Goal: Information Seeking & Learning: Learn about a topic

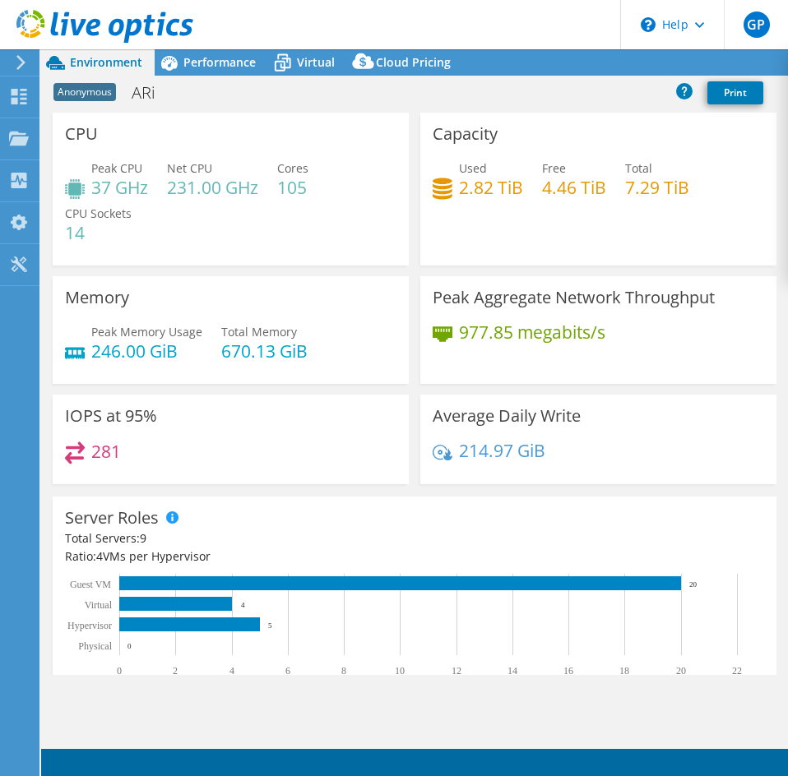
select select "USD"
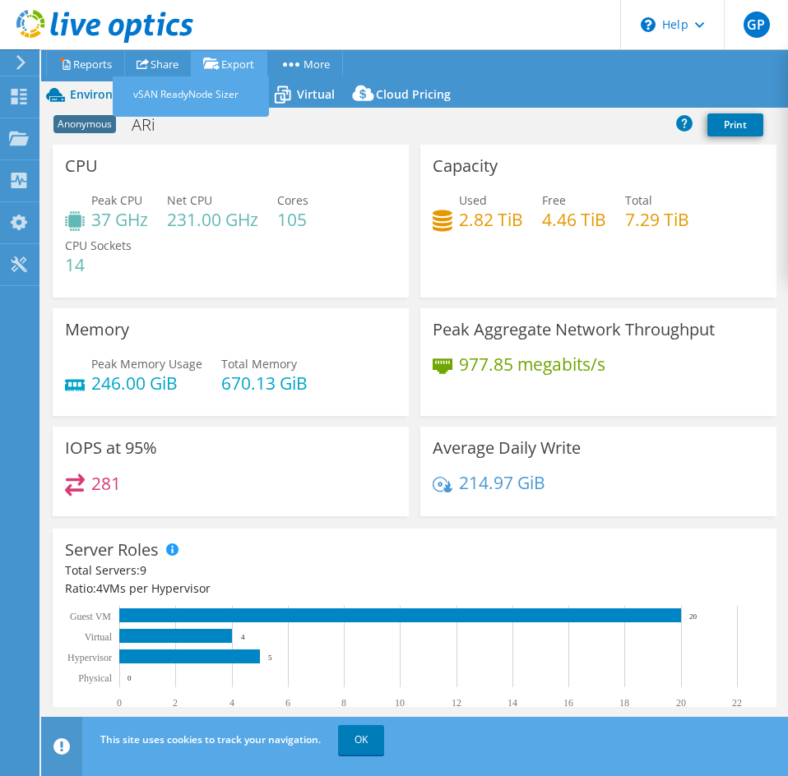
click at [218, 62] on icon at bounding box center [211, 64] width 16 height 12
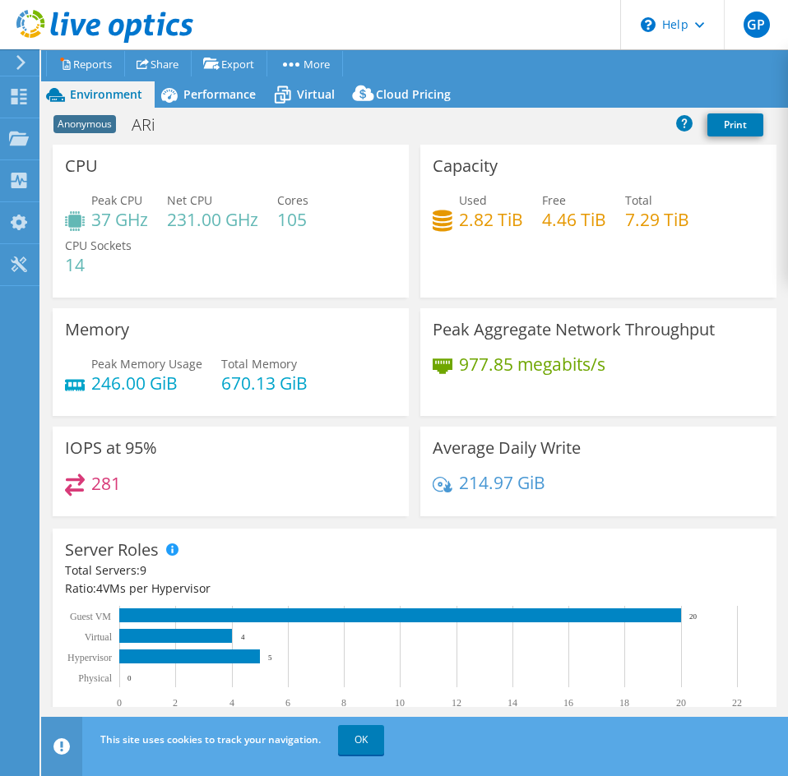
click at [332, 39] on header "GP End User [PERSON_NAME] [EMAIL_ADDRESS][DOMAIN_NAME] Eastern Computer Exchang…" at bounding box center [394, 24] width 788 height 49
click at [181, 89] on icon at bounding box center [169, 95] width 29 height 29
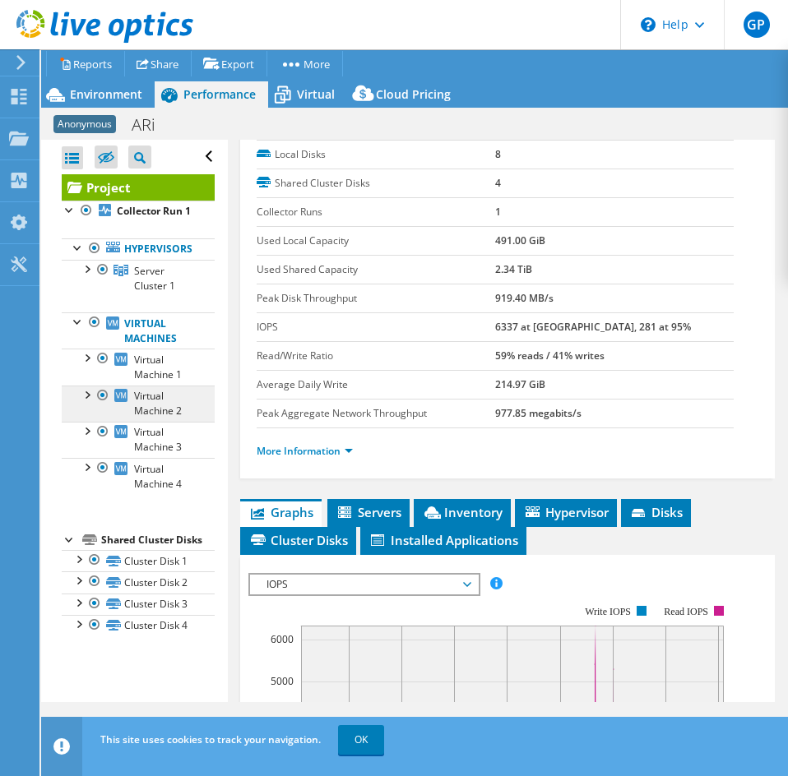
scroll to position [164, 0]
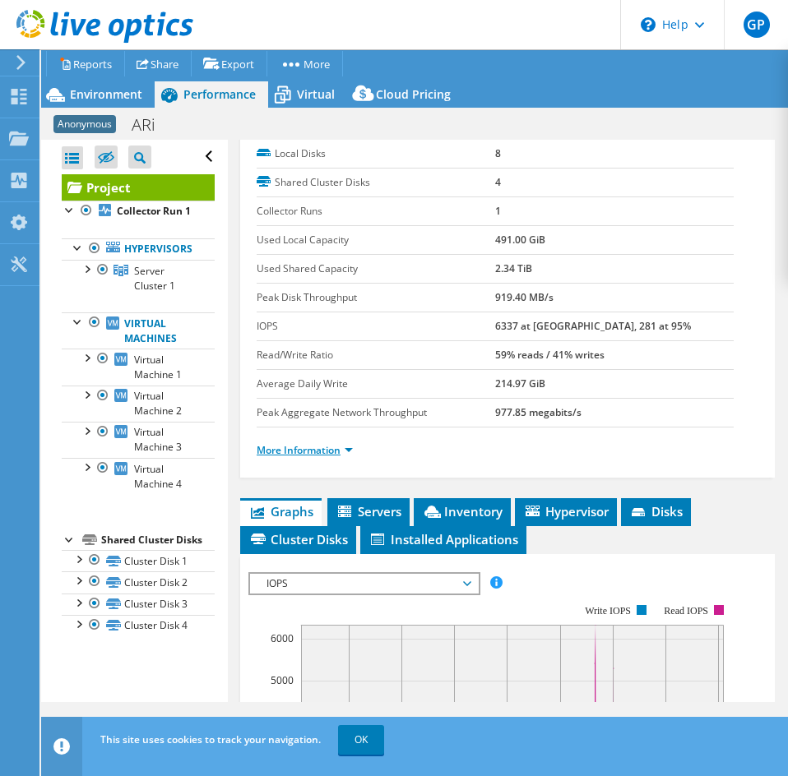
click at [303, 451] on link "More Information" at bounding box center [304, 450] width 96 height 14
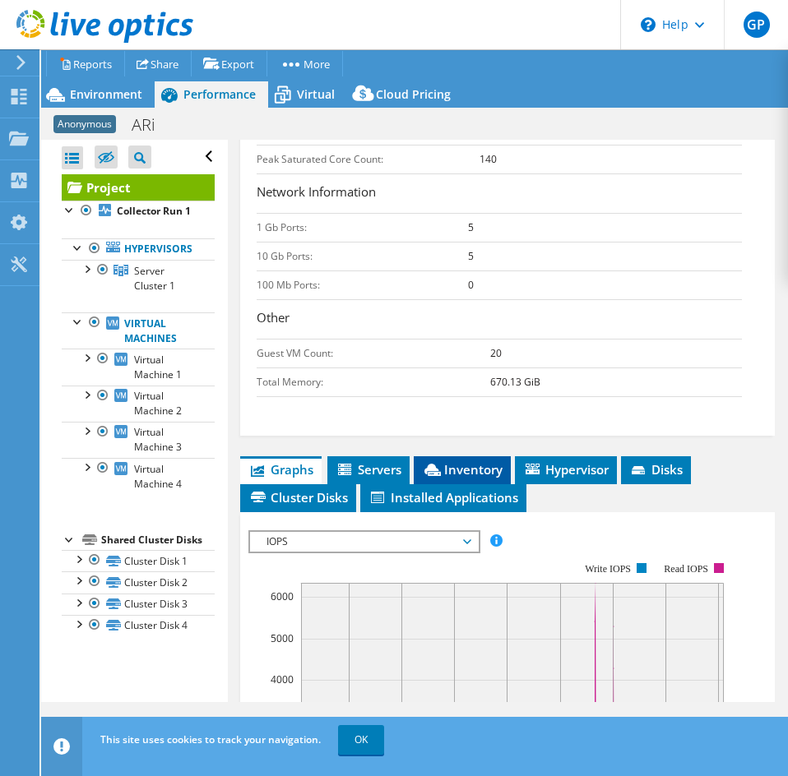
click at [480, 460] on li "Inventory" at bounding box center [462, 470] width 97 height 28
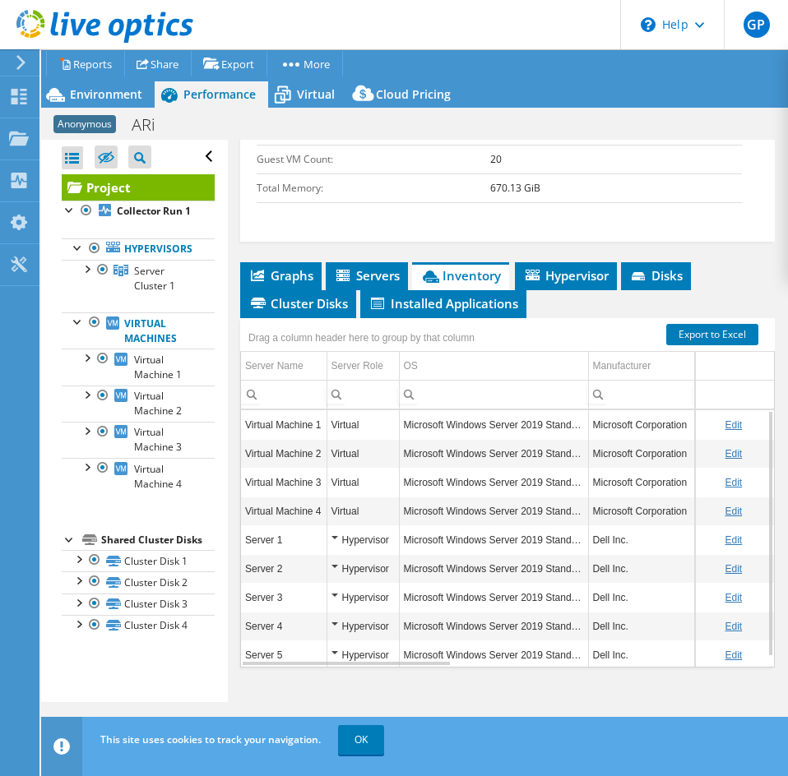
scroll to position [10, 0]
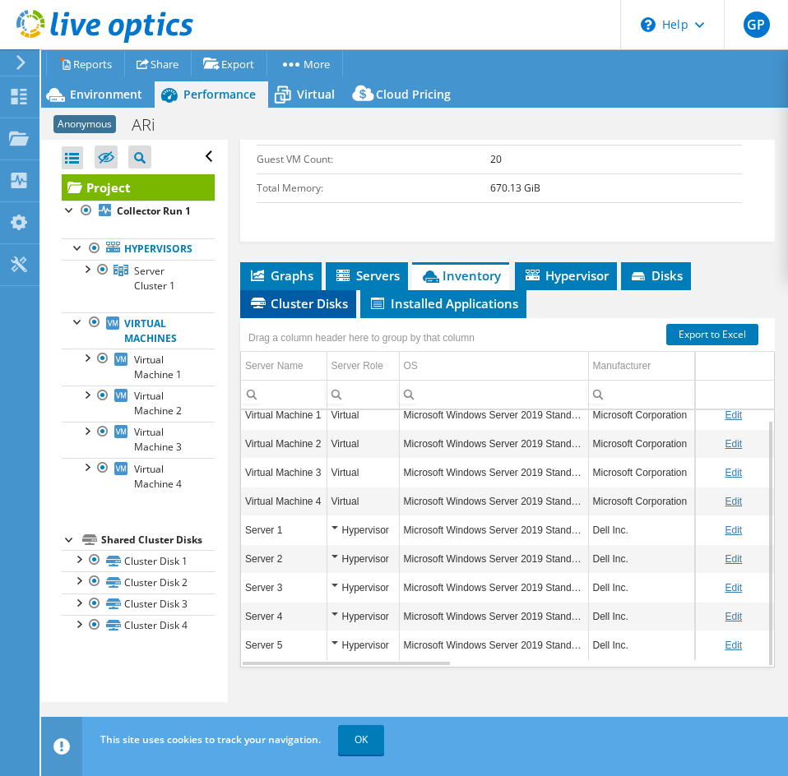
click at [308, 297] on span "Cluster Disks" at bounding box center [297, 303] width 99 height 16
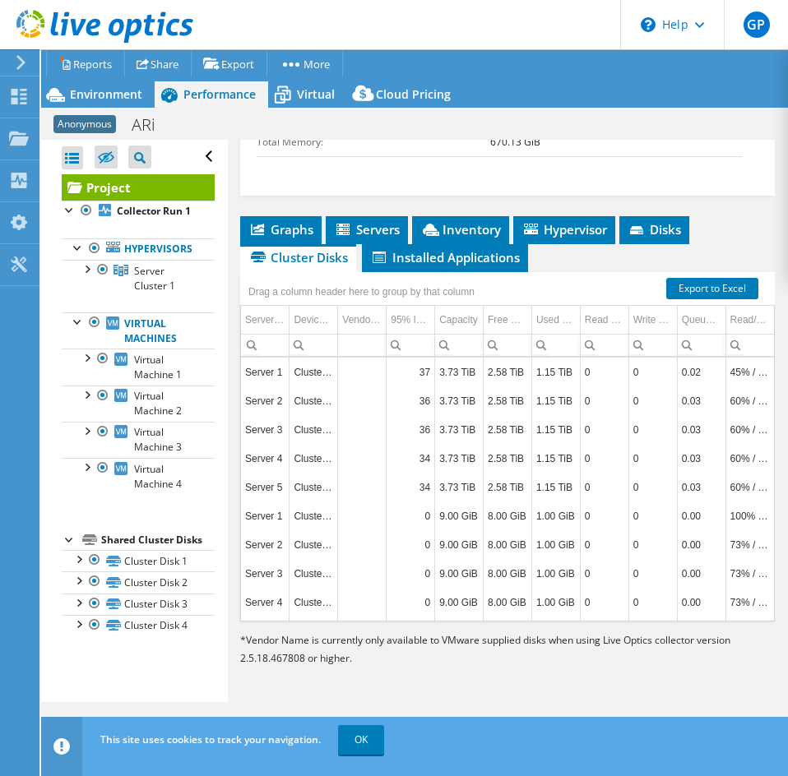
scroll to position [1066, 0]
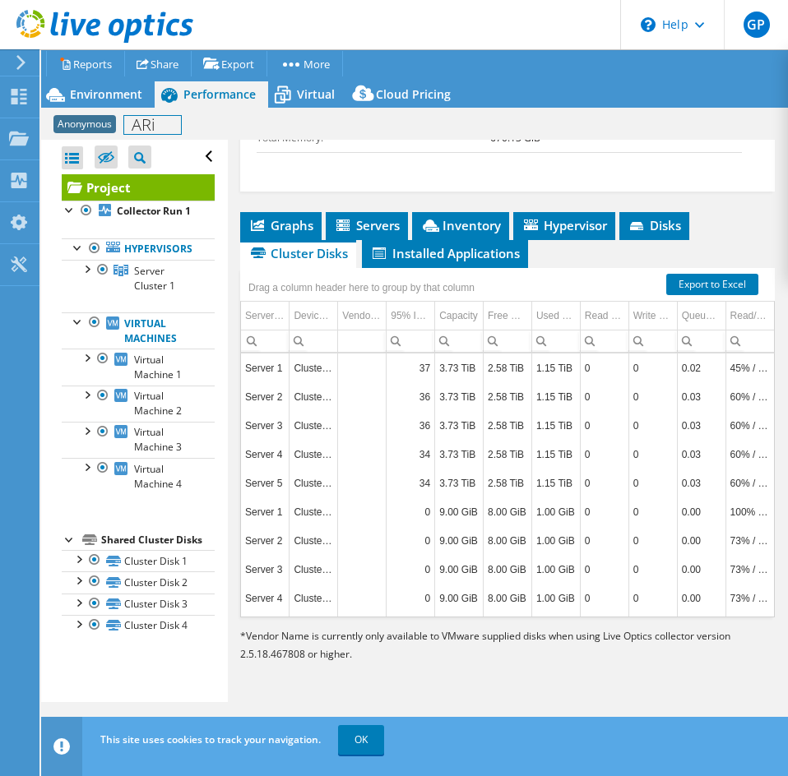
click at [132, 111] on div "Anonymous ARi Print" at bounding box center [414, 124] width 746 height 30
click at [124, 98] on span "Environment" at bounding box center [106, 94] width 72 height 16
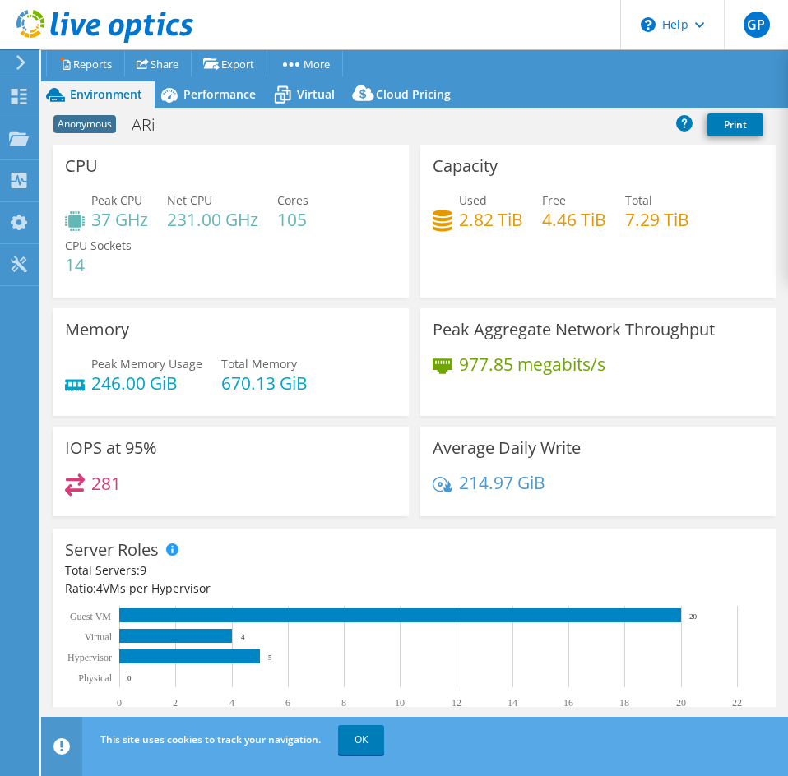
click at [515, 223] on h4 "2.82 TiB" at bounding box center [491, 219] width 64 height 18
click at [240, 104] on div "Performance" at bounding box center [211, 94] width 113 height 26
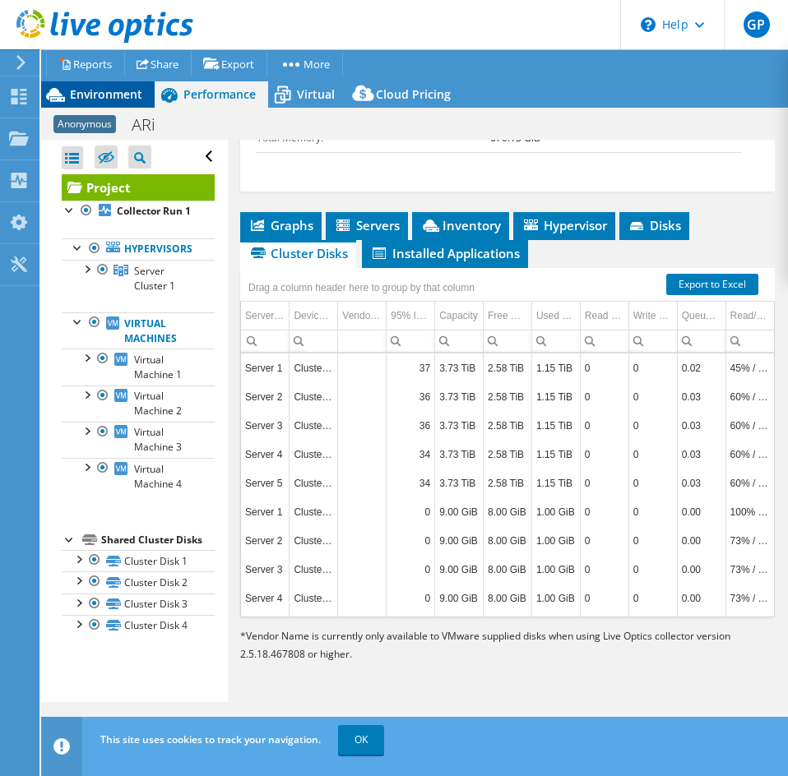
click at [94, 88] on span "Environment" at bounding box center [106, 94] width 72 height 16
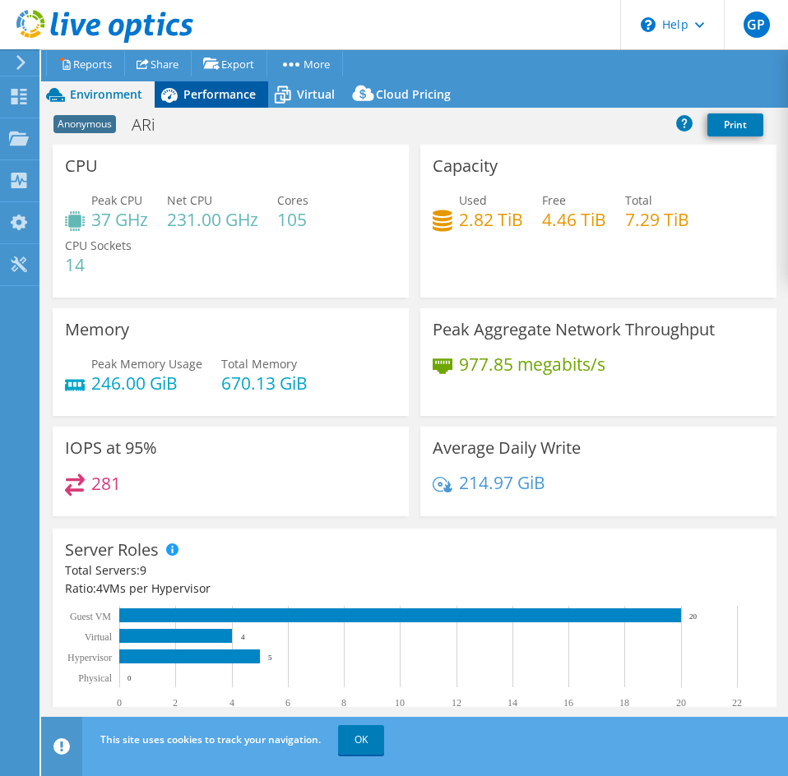
click at [227, 98] on span "Performance" at bounding box center [219, 94] width 72 height 16
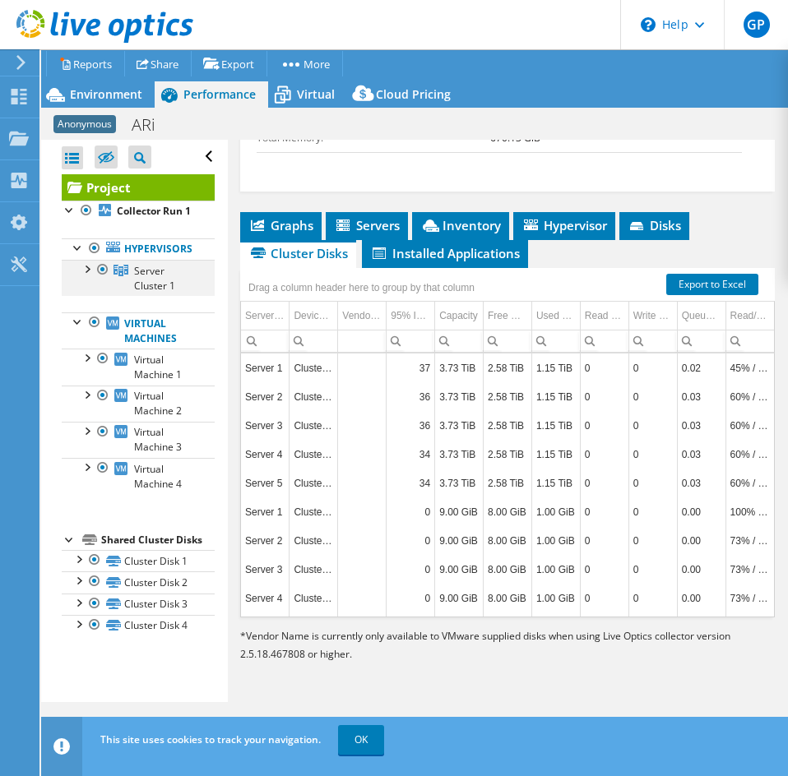
click at [87, 262] on div at bounding box center [86, 268] width 16 height 16
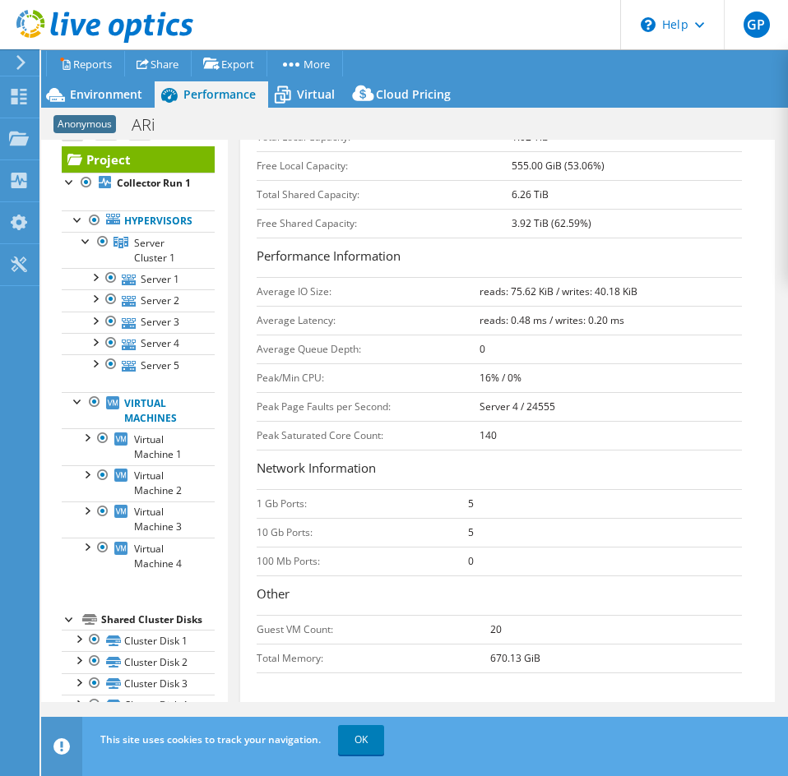
scroll to position [658, 0]
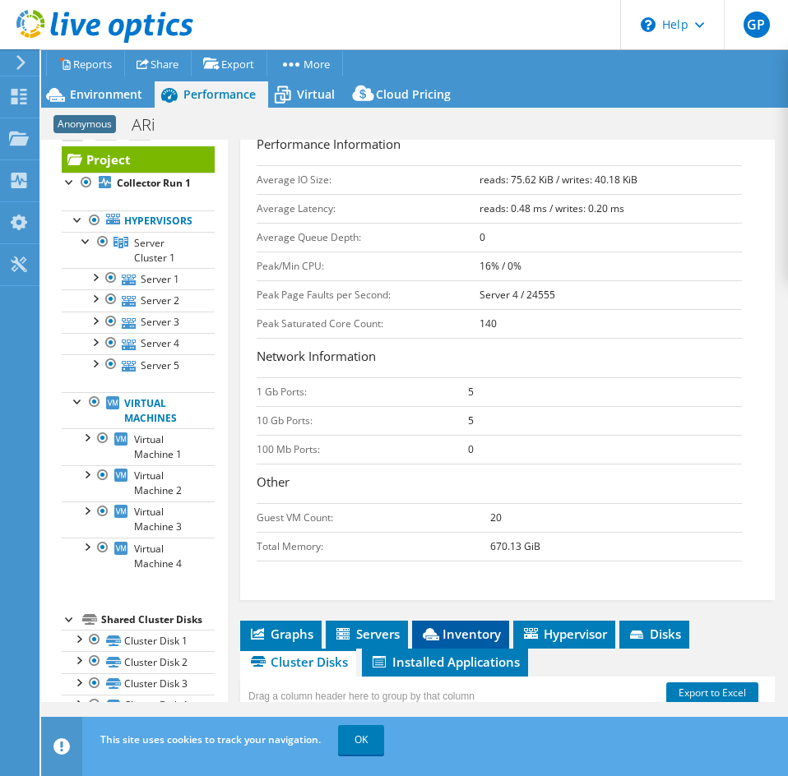
click at [421, 630] on span "Inventory" at bounding box center [460, 634] width 81 height 16
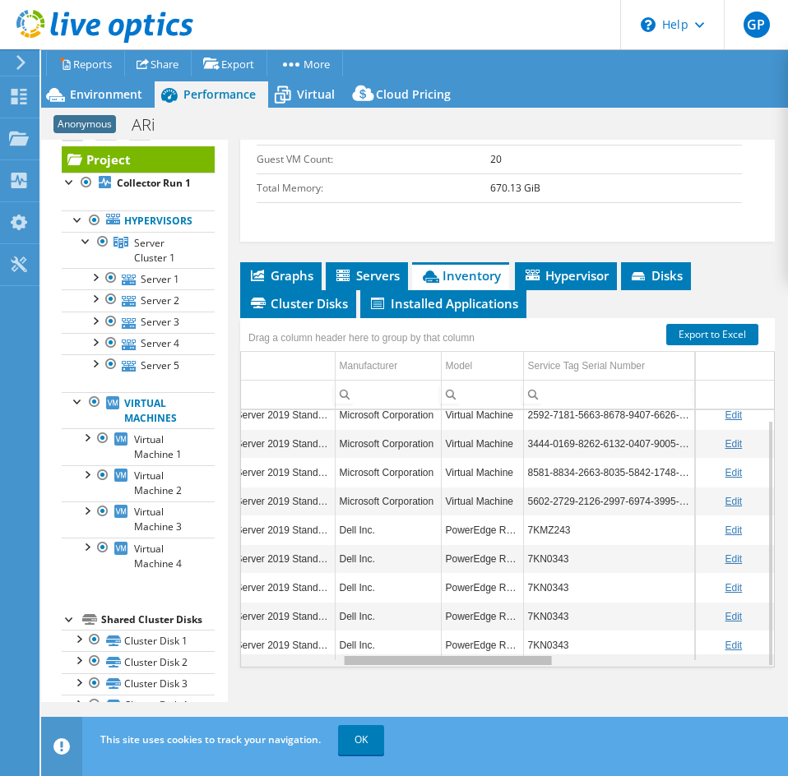
scroll to position [0, 0]
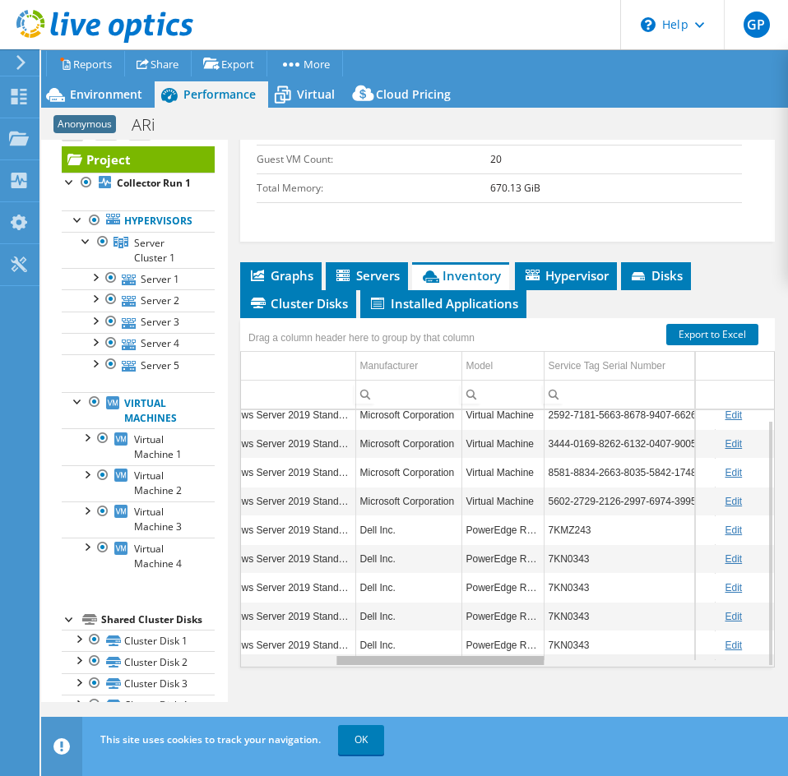
drag, startPoint x: 423, startPoint y: 660, endPoint x: 553, endPoint y: 602, distance: 142.4
click at [553, 602] on body "GP End User [PERSON_NAME] [EMAIL_ADDRESS][DOMAIN_NAME] Eastern Computer Exchang…" at bounding box center [394, 388] width 788 height 776
click at [575, 528] on td "7KMZ243" at bounding box center [628, 529] width 171 height 29
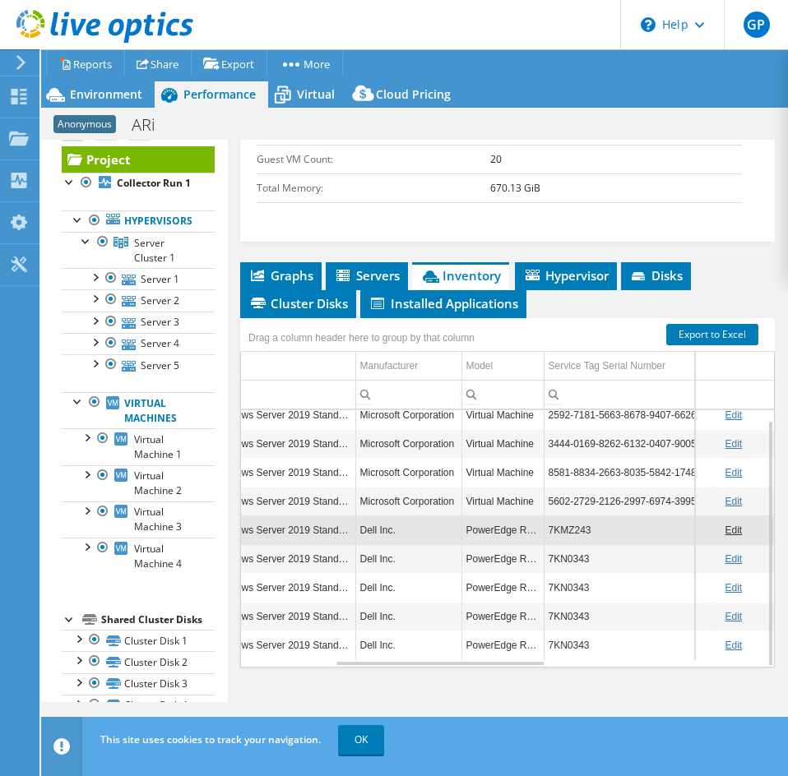
click at [575, 528] on td "7KMZ243" at bounding box center [628, 529] width 171 height 29
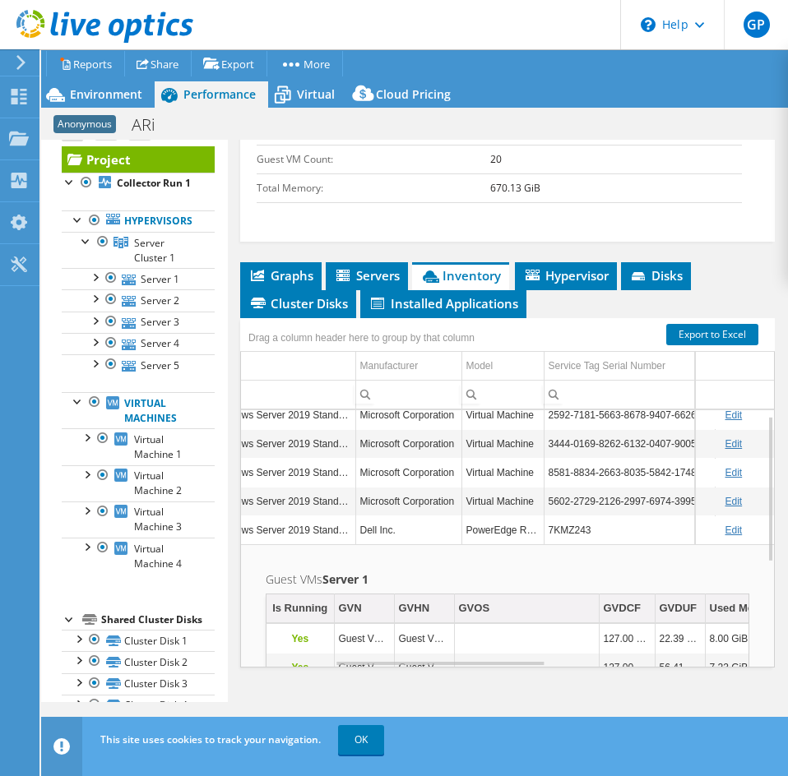
click at [575, 528] on td "7KMZ243" at bounding box center [628, 529] width 171 height 29
click at [532, 487] on td "Virtual Machine" at bounding box center [502, 501] width 82 height 29
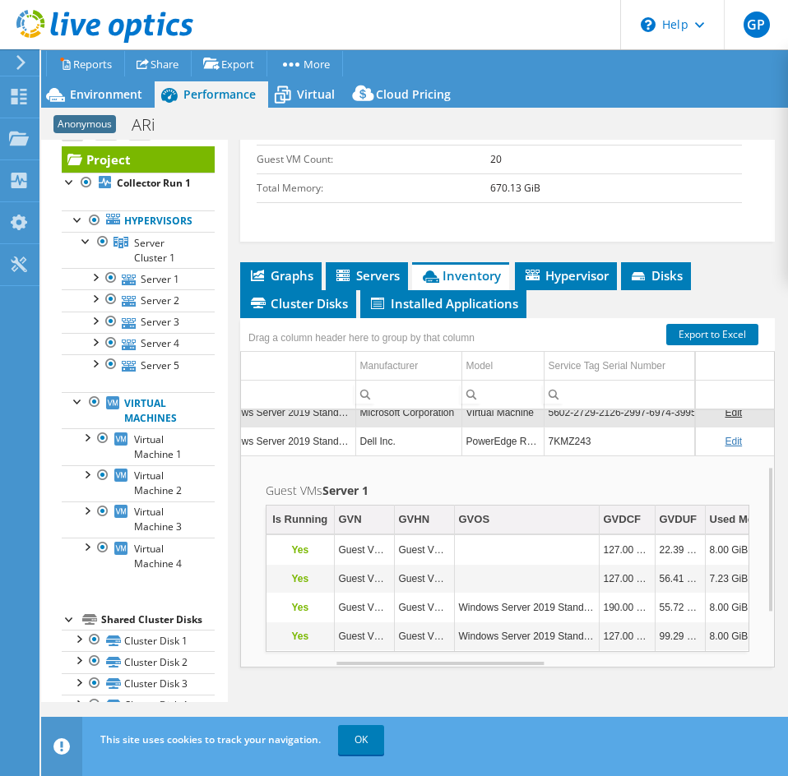
click at [522, 406] on td "Column Model, Filter cell" at bounding box center [502, 394] width 82 height 29
click at [529, 412] on td "Virtual Machine" at bounding box center [502, 412] width 82 height 29
click at [534, 446] on td "PowerEdge R640" at bounding box center [502, 441] width 82 height 29
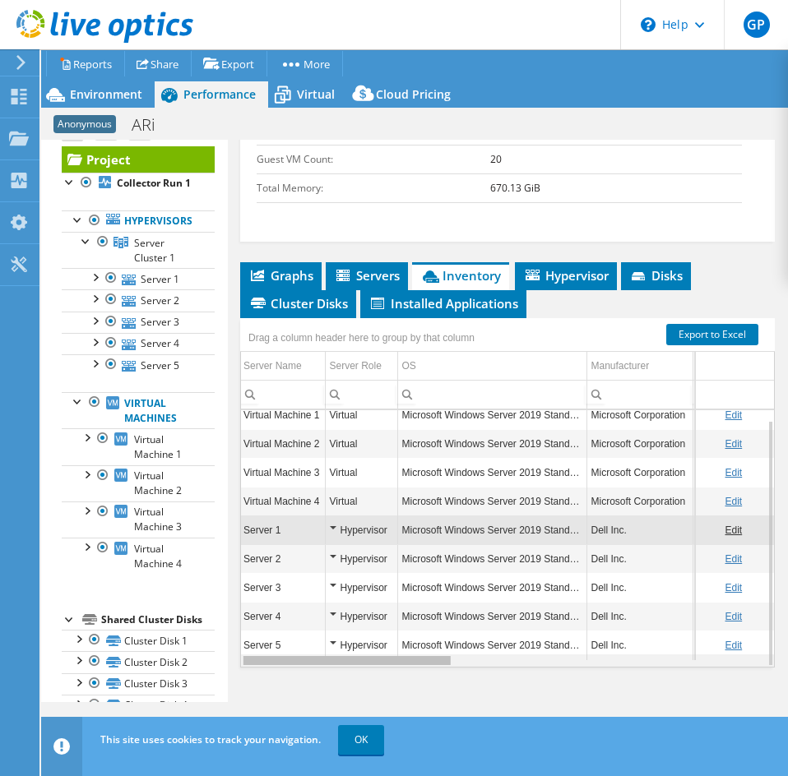
drag, startPoint x: 516, startPoint y: 662, endPoint x: 398, endPoint y: 660, distance: 118.4
click at [398, 660] on body "GP End User [PERSON_NAME] [EMAIL_ADDRESS][DOMAIN_NAME] Eastern Computer Exchang…" at bounding box center [394, 388] width 788 height 776
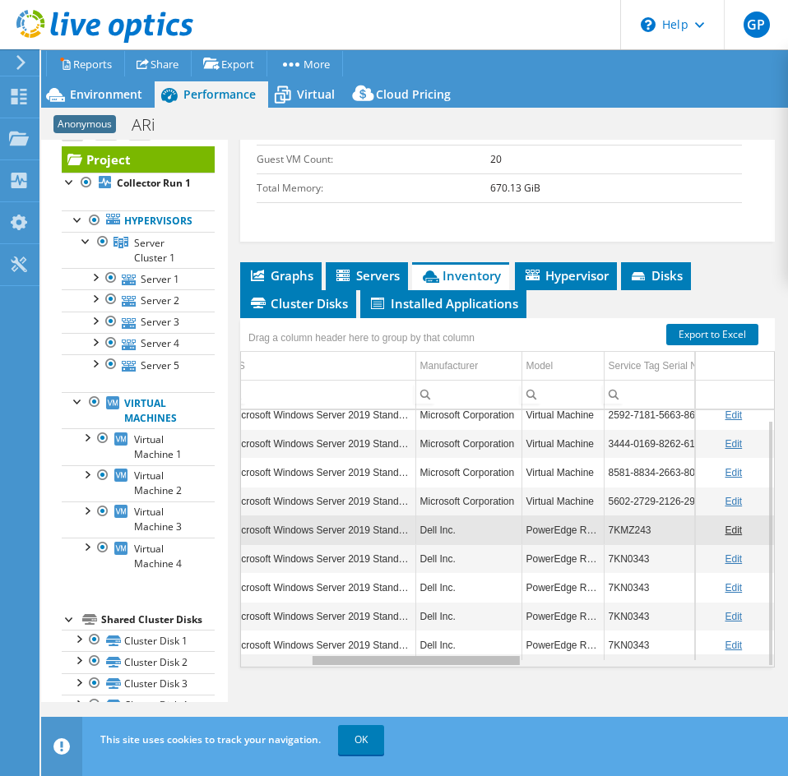
drag, startPoint x: 390, startPoint y: 663, endPoint x: 469, endPoint y: 652, distance: 79.6
click at [469, 652] on body "GP End User [PERSON_NAME] [EMAIL_ADDRESS][DOMAIN_NAME] Eastern Computer Exchang…" at bounding box center [394, 388] width 788 height 776
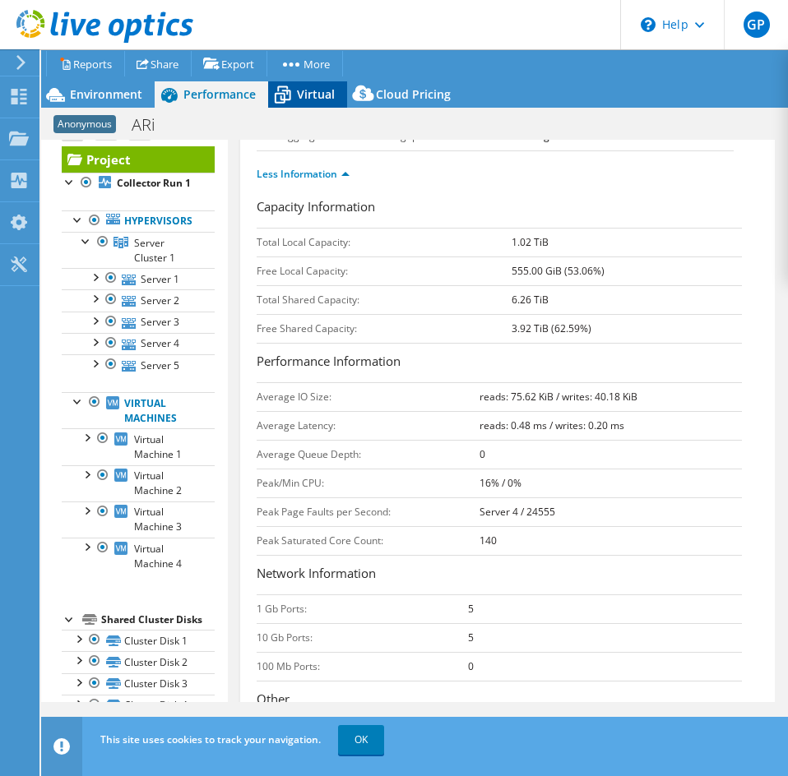
click at [317, 94] on span "Virtual" at bounding box center [316, 94] width 38 height 16
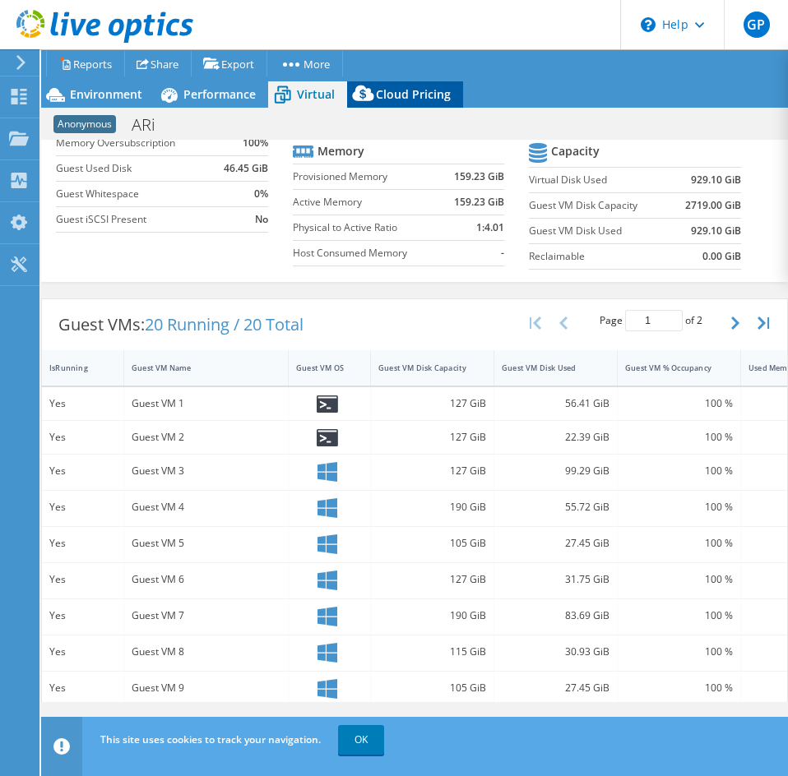
click at [386, 86] on div "Cloud Pricing" at bounding box center [405, 94] width 116 height 26
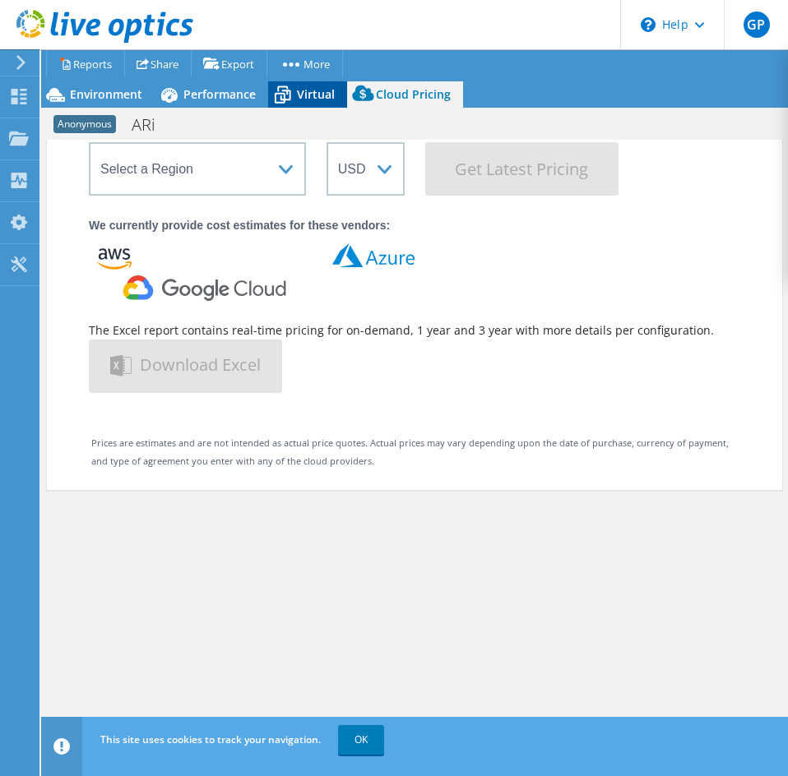
click at [313, 100] on span "Virtual" at bounding box center [316, 94] width 38 height 16
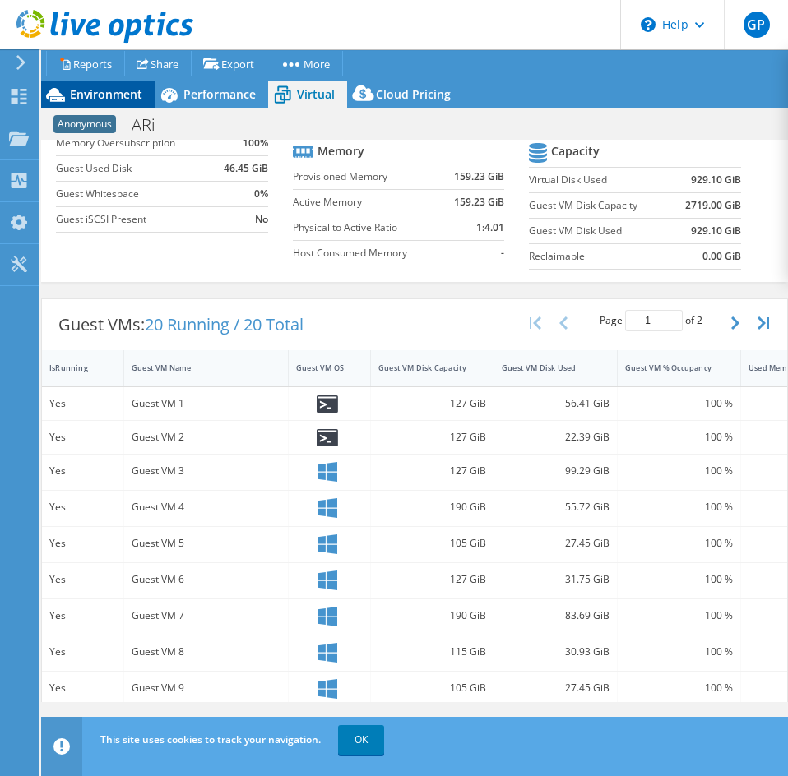
click at [76, 90] on span "Environment" at bounding box center [106, 94] width 72 height 16
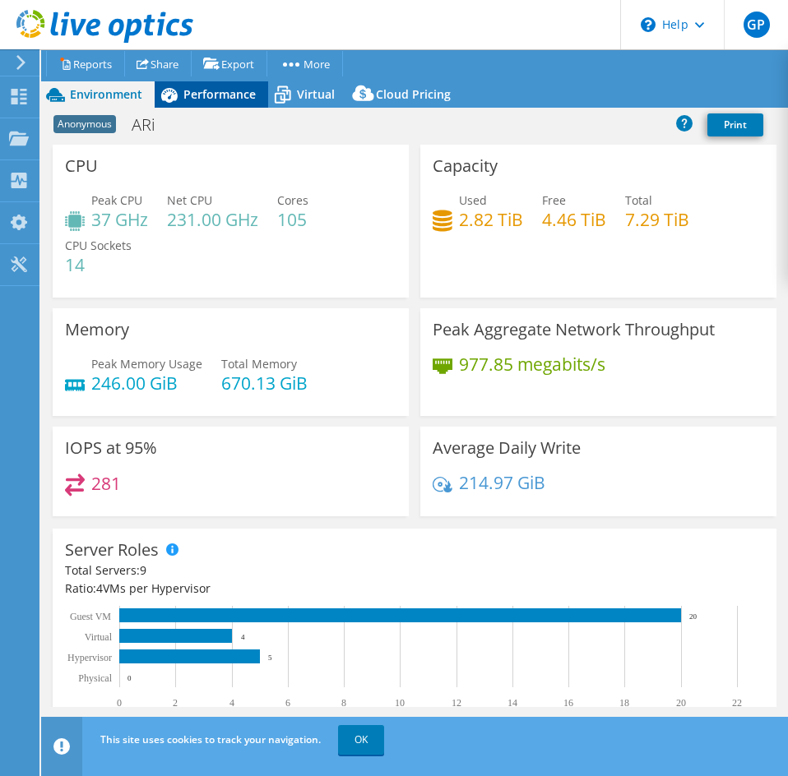
click at [201, 107] on div "Performance" at bounding box center [211, 94] width 113 height 26
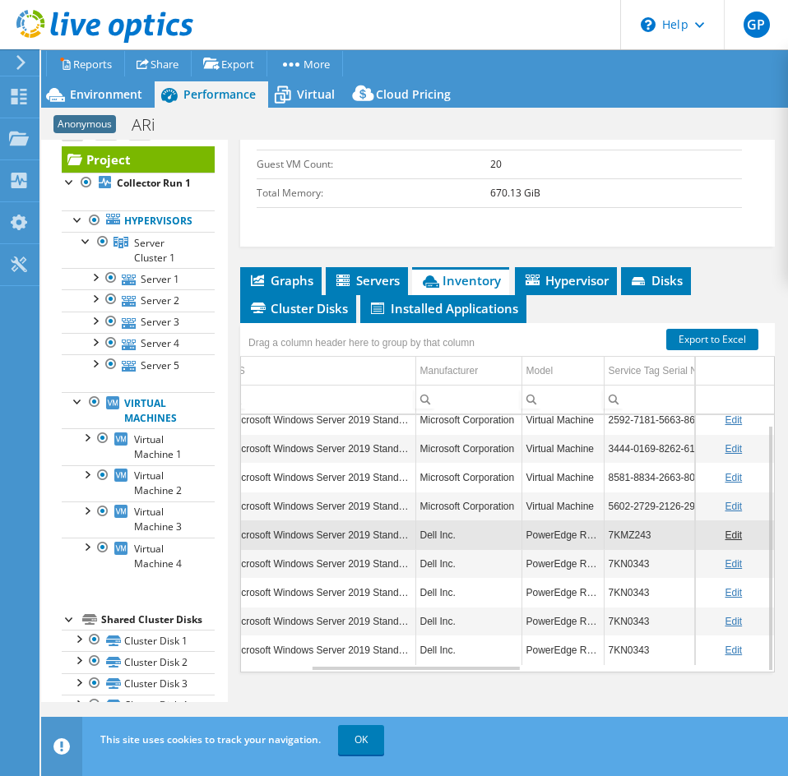
scroll to position [1016, 0]
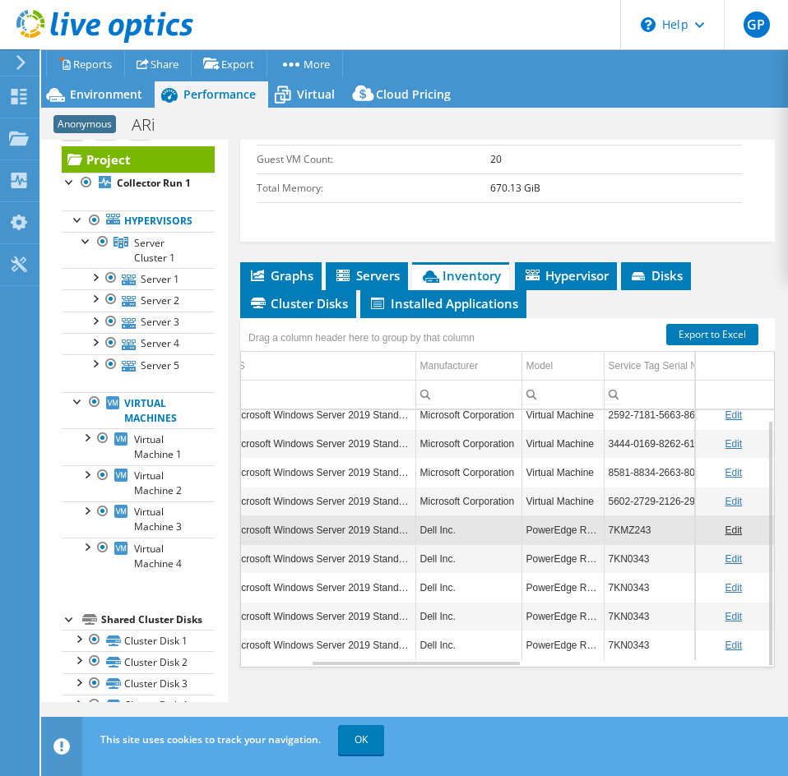
click at [625, 558] on td "7KN0343" at bounding box center [688, 558] width 171 height 29
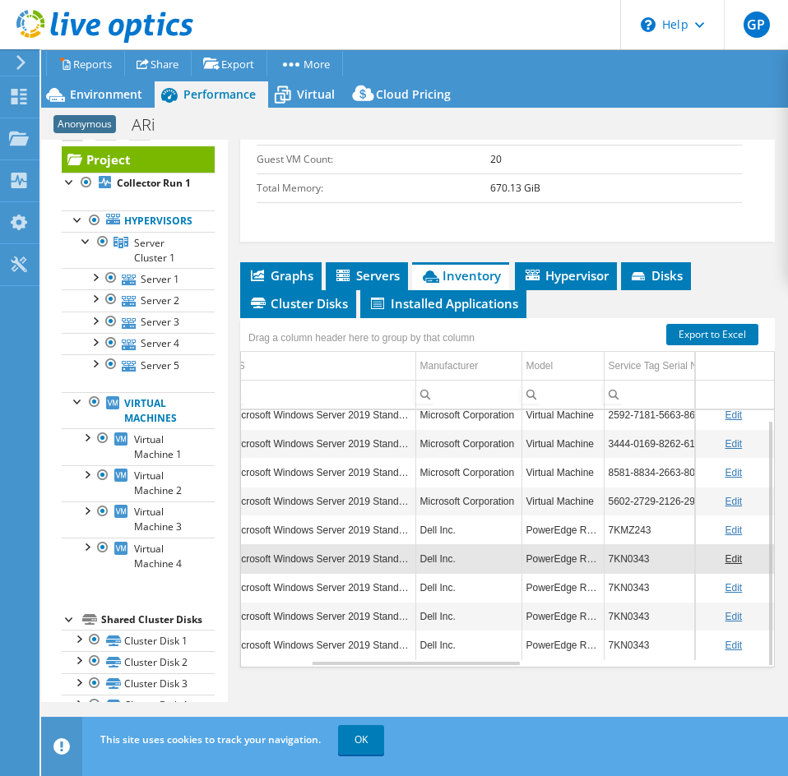
click at [635, 588] on td "7KN0343" at bounding box center [688, 587] width 171 height 29
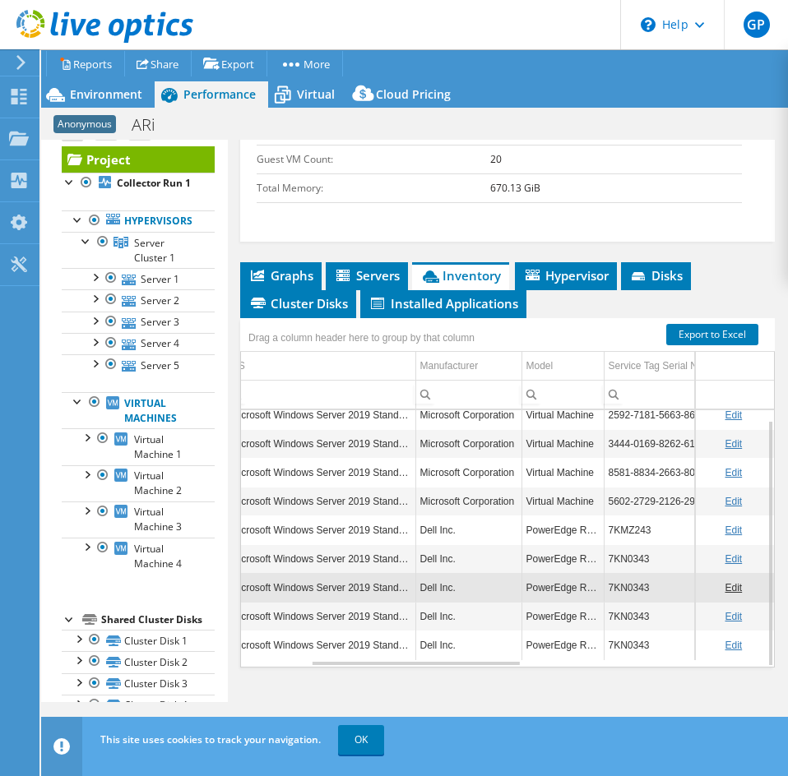
click at [631, 527] on td "7KMZ243" at bounding box center [688, 529] width 171 height 29
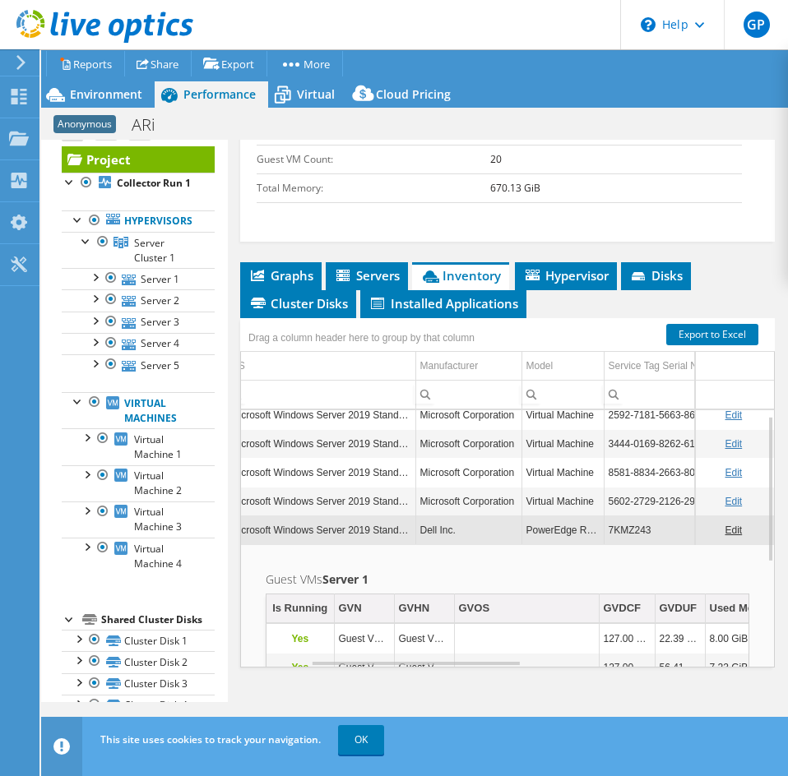
click at [627, 532] on td "7KMZ243" at bounding box center [688, 529] width 171 height 29
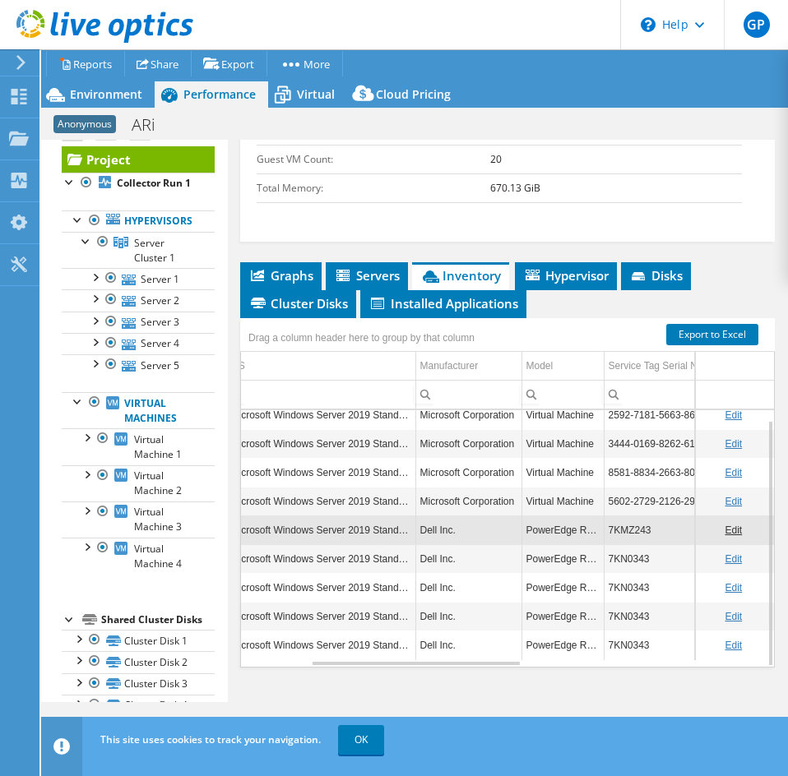
click at [626, 528] on td "7KMZ243" at bounding box center [688, 529] width 171 height 29
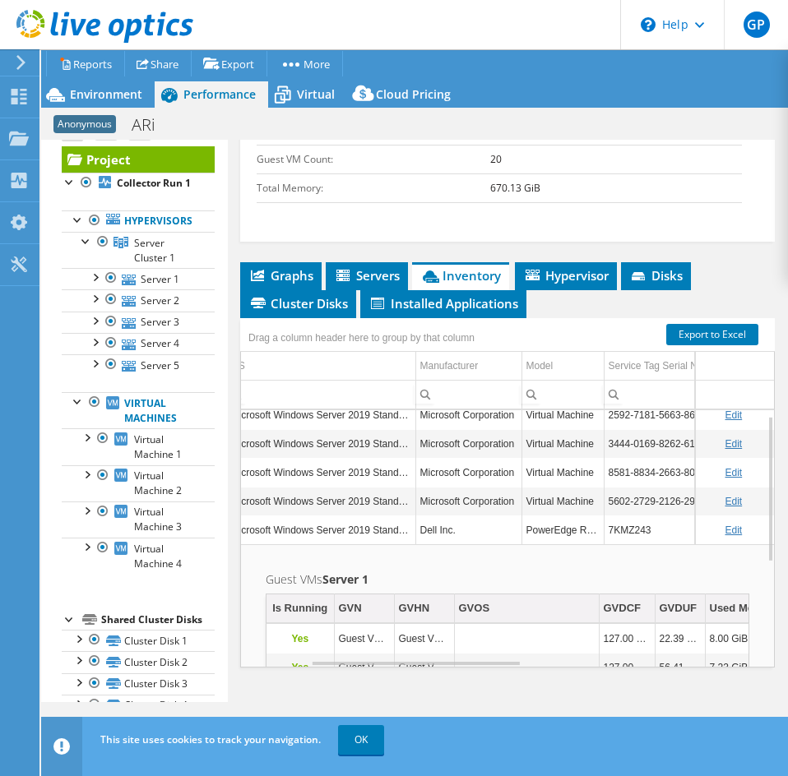
click at [626, 528] on td "7KMZ243" at bounding box center [688, 529] width 171 height 29
click at [670, 526] on td "7KMZ243" at bounding box center [688, 529] width 171 height 29
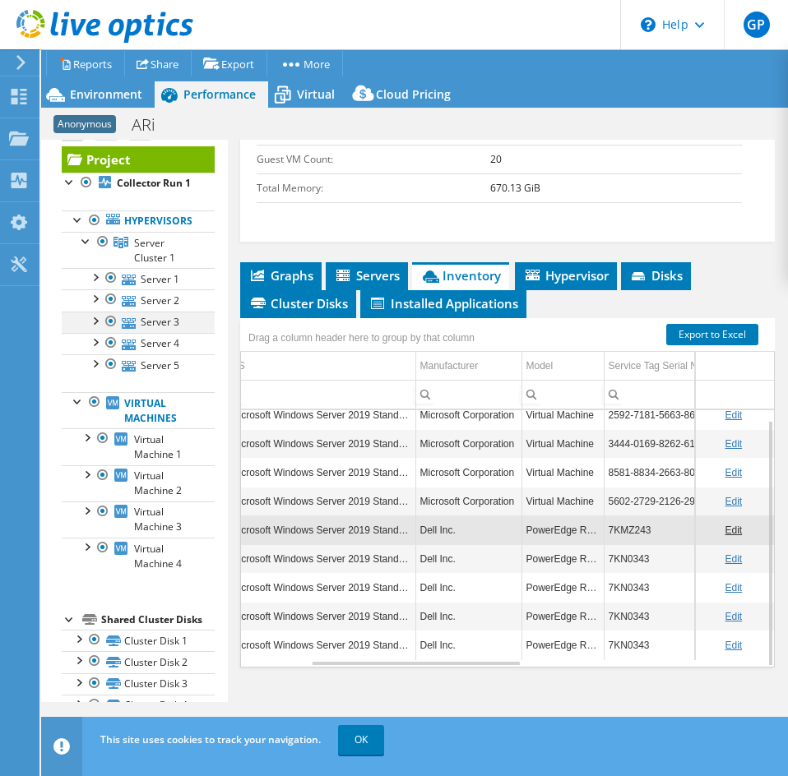
click at [111, 331] on div at bounding box center [111, 322] width 16 height 20
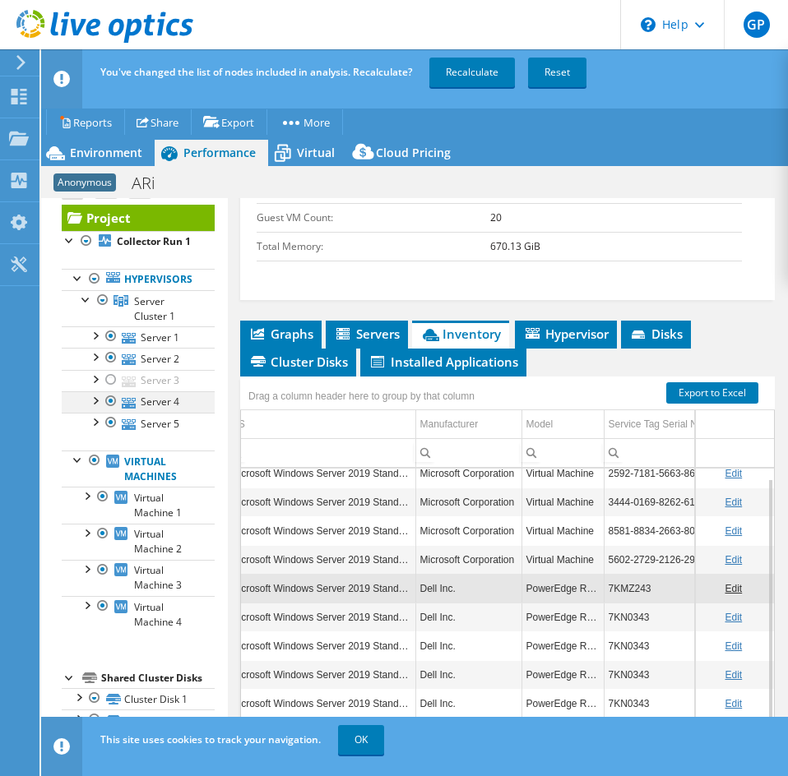
click at [115, 411] on div at bounding box center [111, 401] width 16 height 20
click at [109, 432] on div at bounding box center [111, 423] width 16 height 20
click at [464, 56] on div "You've changed the list of nodes included in analysis. Recalculate? Recalculate…" at bounding box center [444, 72] width 697 height 46
click at [457, 76] on link "Recalculate" at bounding box center [471, 73] width 85 height 30
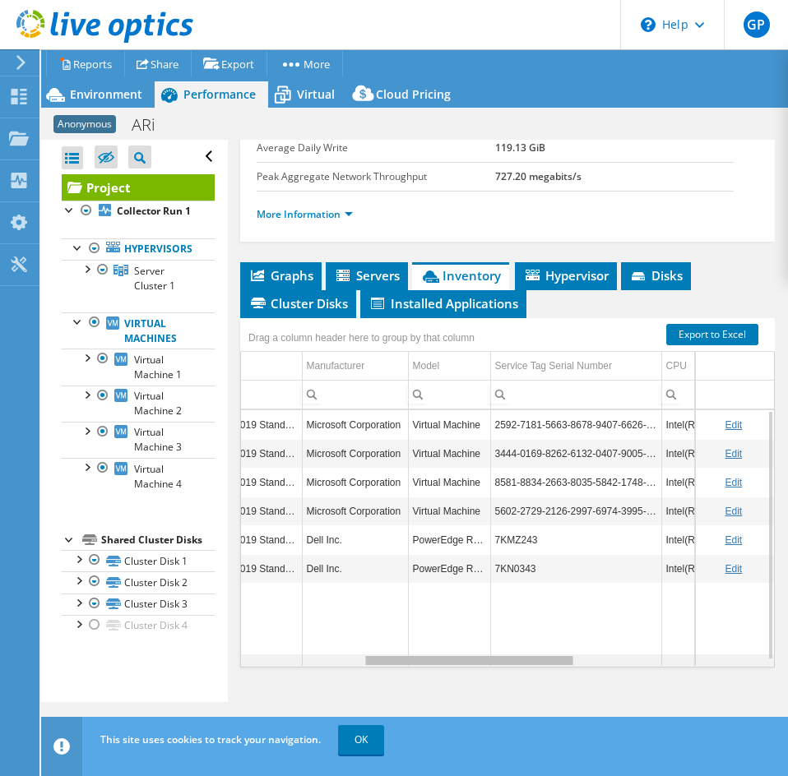
scroll to position [0, 312]
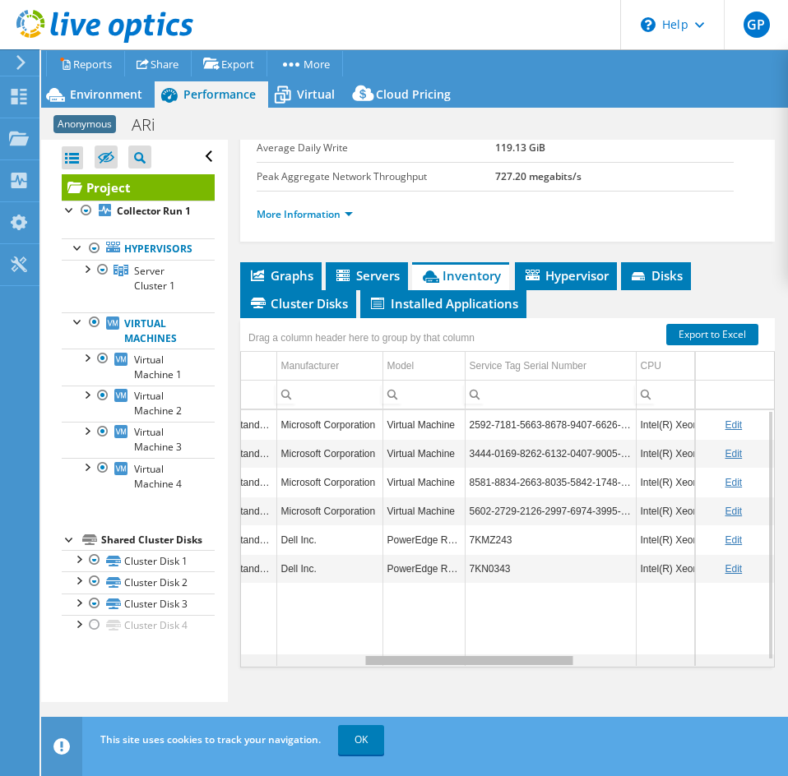
drag, startPoint x: 377, startPoint y: 662, endPoint x: 511, endPoint y: 654, distance: 134.2
click at [511, 654] on body "GP End User [PERSON_NAME] [EMAIL_ADDRESS][DOMAIN_NAME] Eastern Computer Exchang…" at bounding box center [394, 388] width 788 height 776
click at [478, 565] on td "7KN0343" at bounding box center [549, 568] width 171 height 29
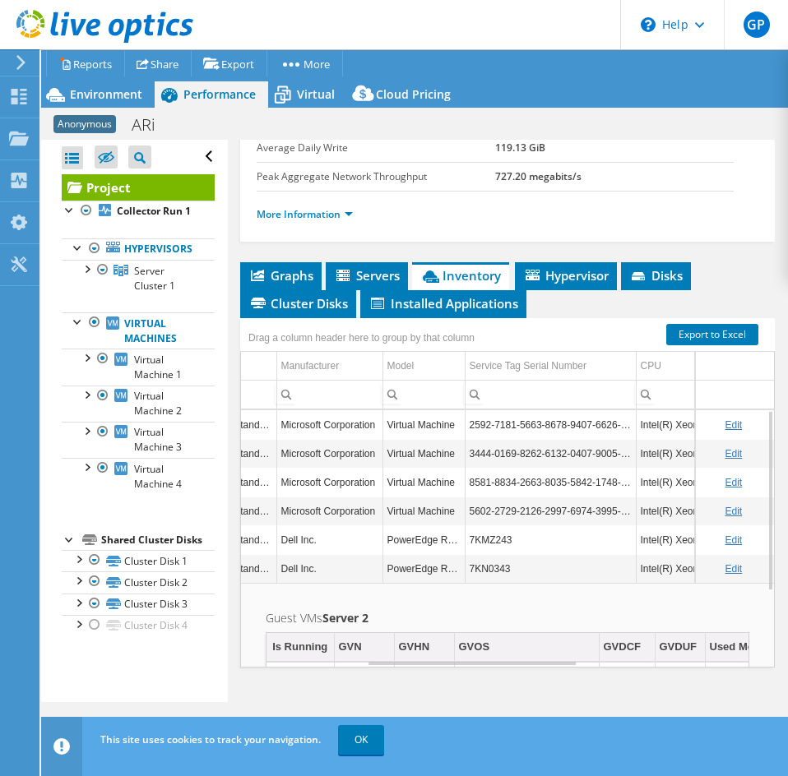
click at [478, 565] on td "7KN0343" at bounding box center [549, 568] width 171 height 29
click at [728, 211] on ul "More Information" at bounding box center [506, 212] width 501 height 22
click at [89, 96] on span "Environment" at bounding box center [106, 94] width 72 height 16
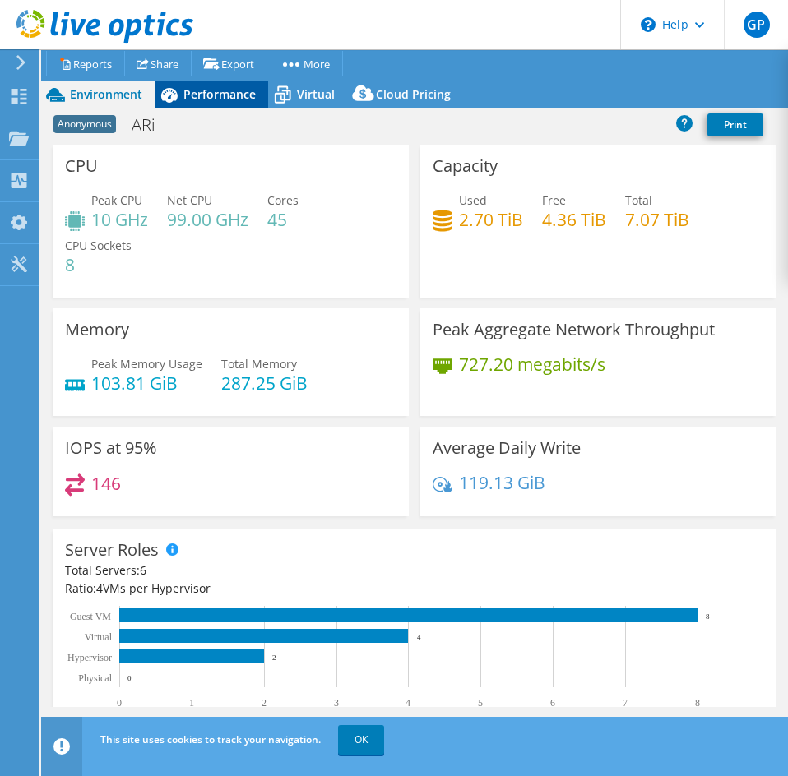
click at [212, 97] on span "Performance" at bounding box center [219, 94] width 72 height 16
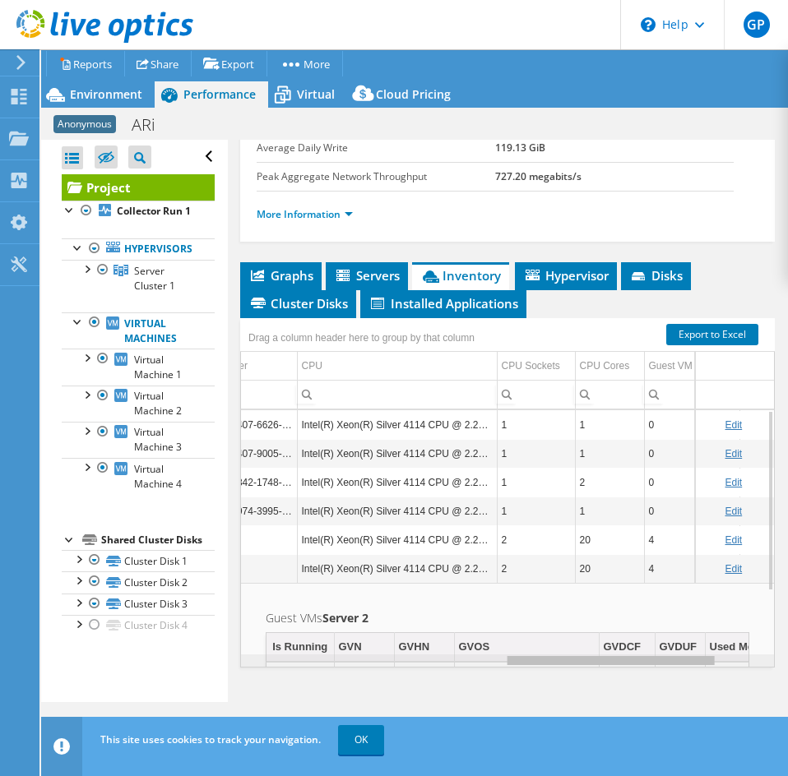
scroll to position [0, 654]
drag, startPoint x: 495, startPoint y: 664, endPoint x: 622, endPoint y: 645, distance: 128.9
click at [622, 645] on body "GP End User [PERSON_NAME] [EMAIL_ADDRESS][DOMAIN_NAME] Eastern Computer Exchang…" at bounding box center [394, 388] width 788 height 776
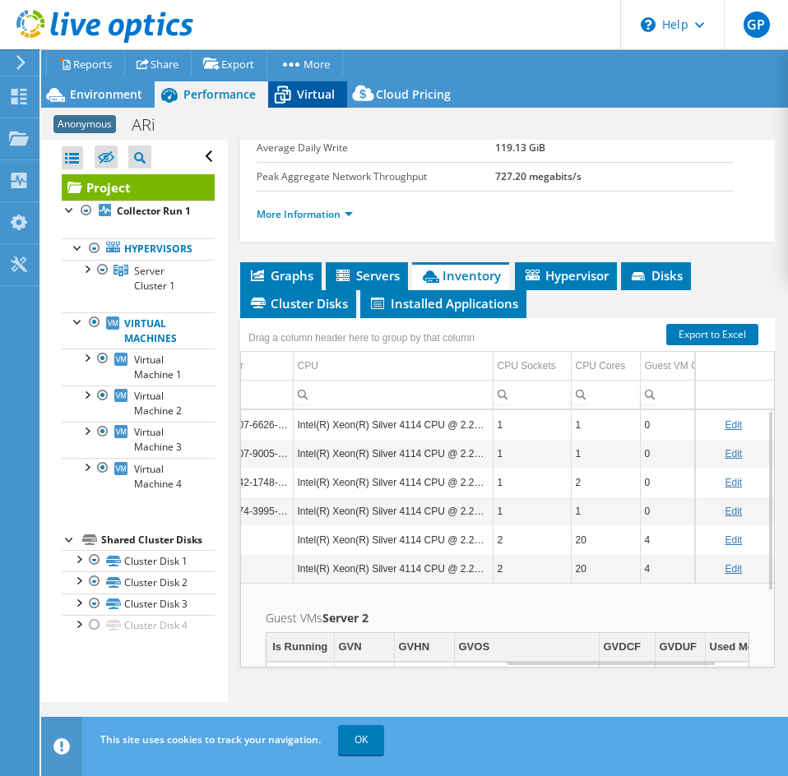
click at [298, 97] on span "Virtual" at bounding box center [316, 94] width 38 height 16
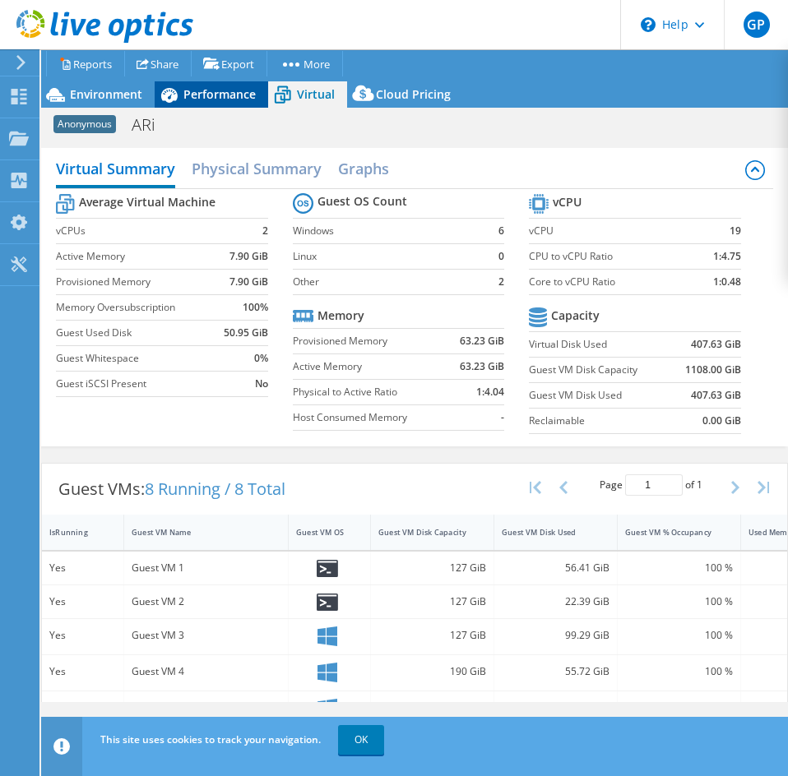
click at [215, 107] on div "Performance" at bounding box center [211, 94] width 113 height 26
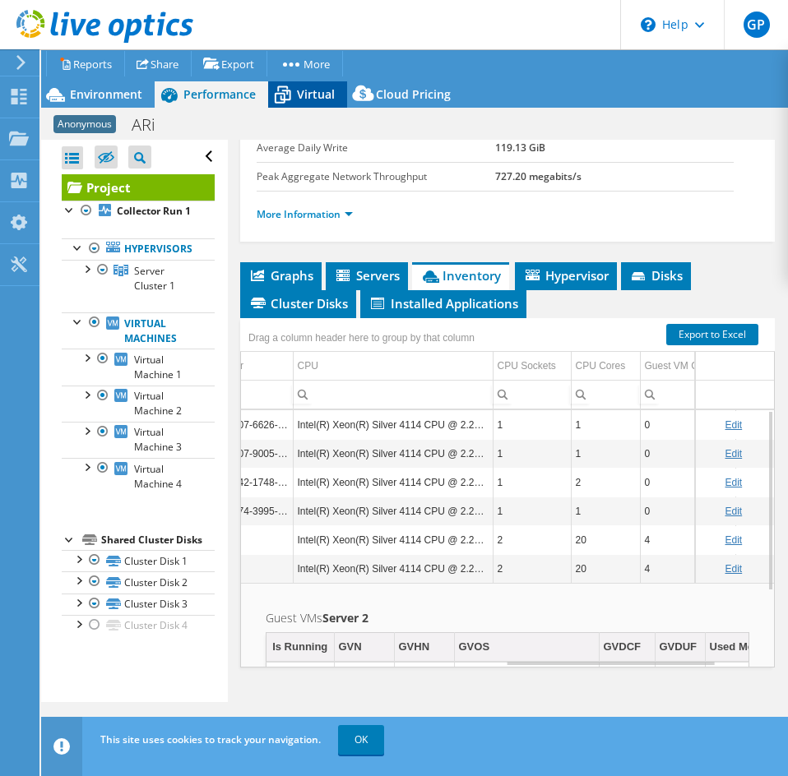
click at [315, 85] on div "Virtual" at bounding box center [307, 94] width 79 height 26
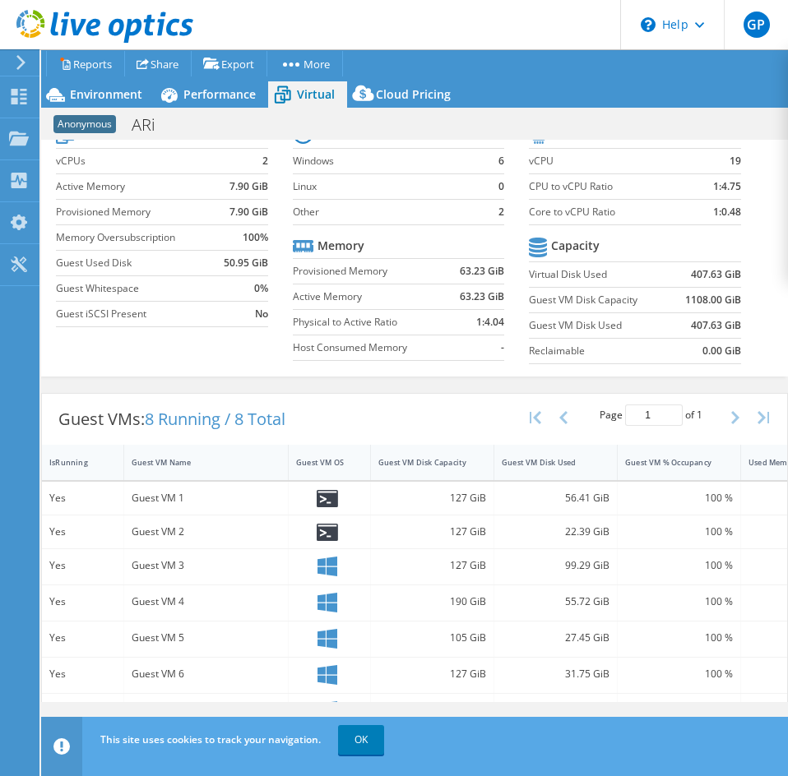
scroll to position [155, 0]
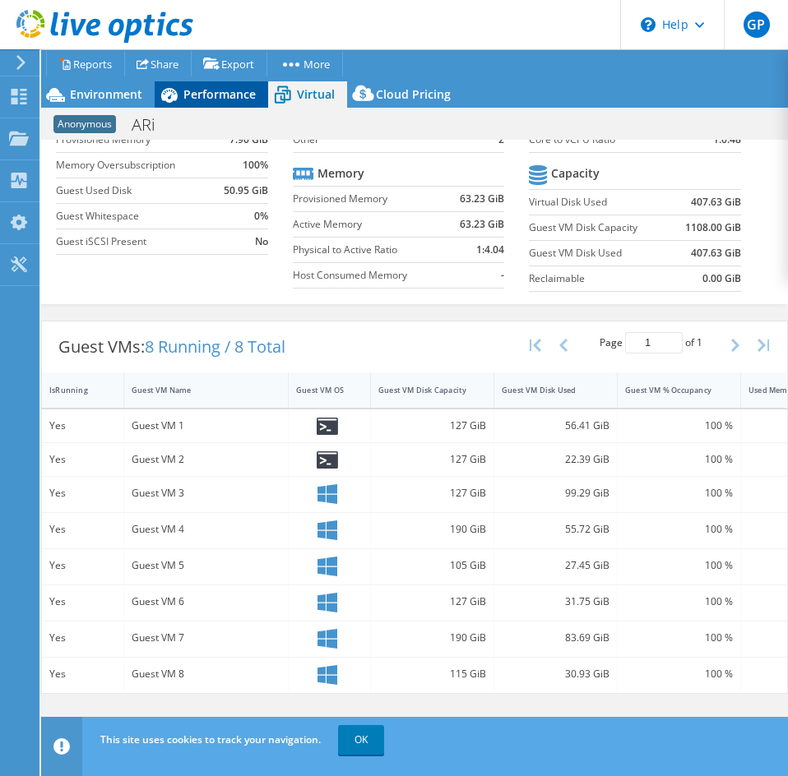
click at [243, 100] on span "Performance" at bounding box center [219, 94] width 72 height 16
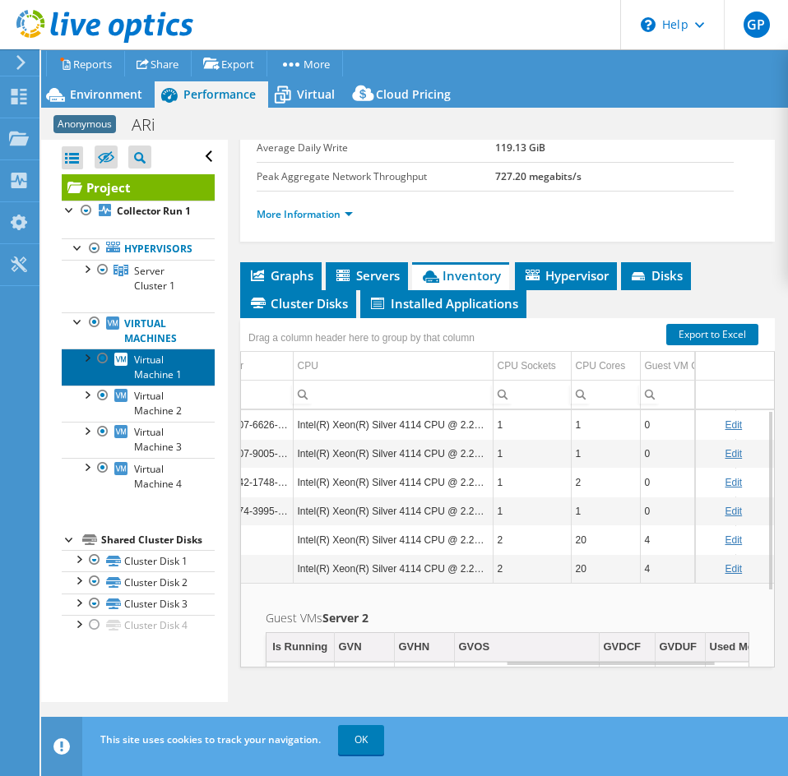
click at [141, 361] on span "Virtual Machine 1" at bounding box center [158, 367] width 48 height 29
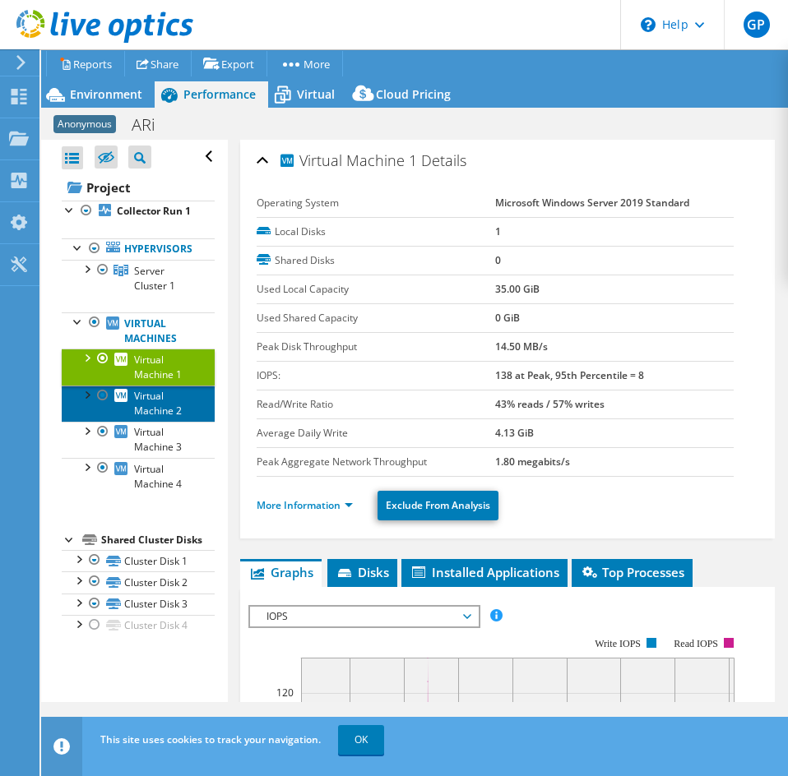
click at [159, 389] on span "Virtual Machine 2" at bounding box center [158, 403] width 48 height 29
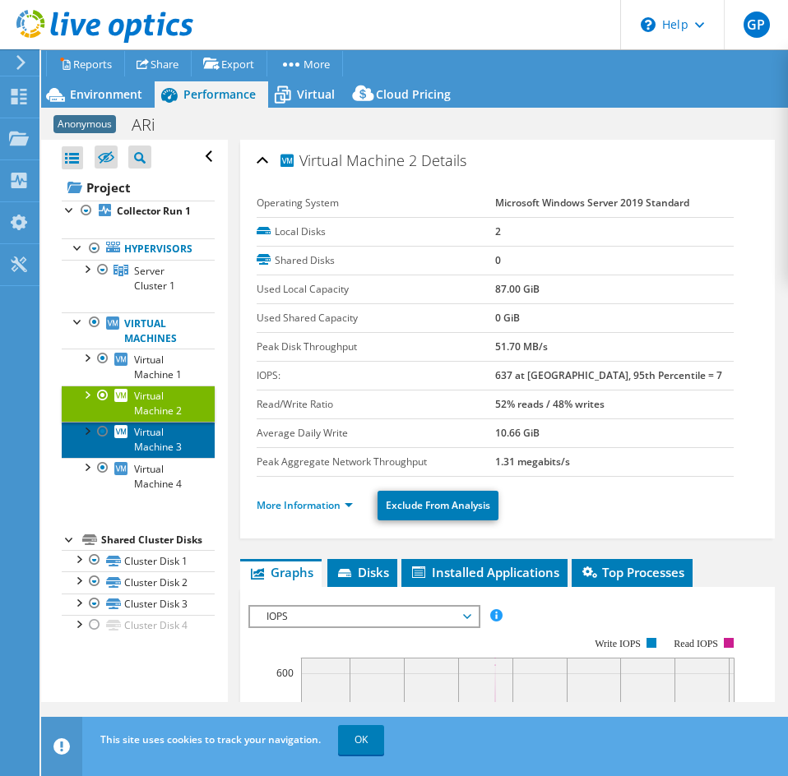
click at [160, 425] on span "Virtual Machine 3" at bounding box center [158, 439] width 48 height 29
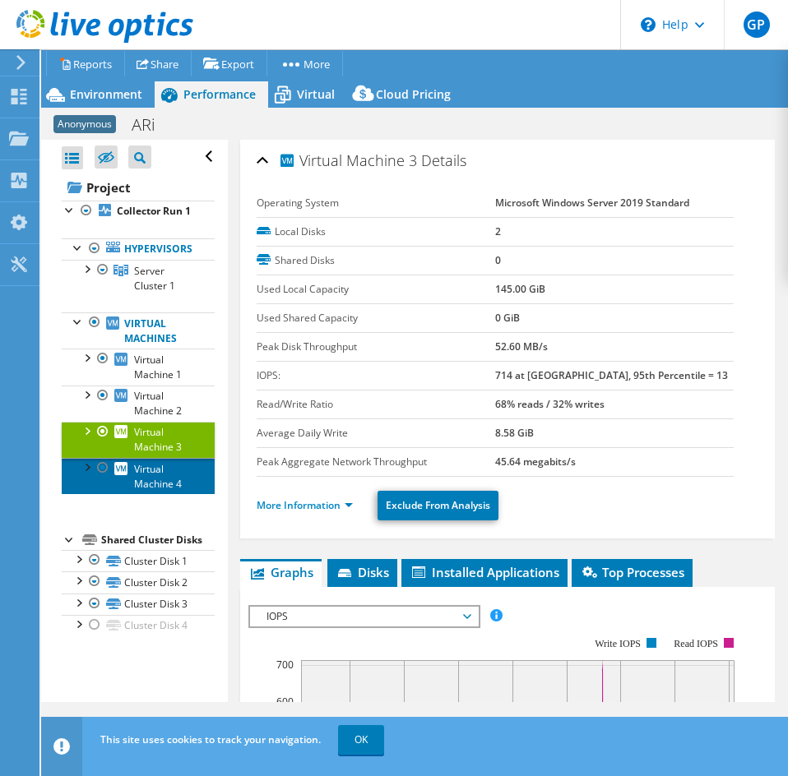
click at [164, 468] on span "Virtual Machine 4" at bounding box center [158, 476] width 48 height 29
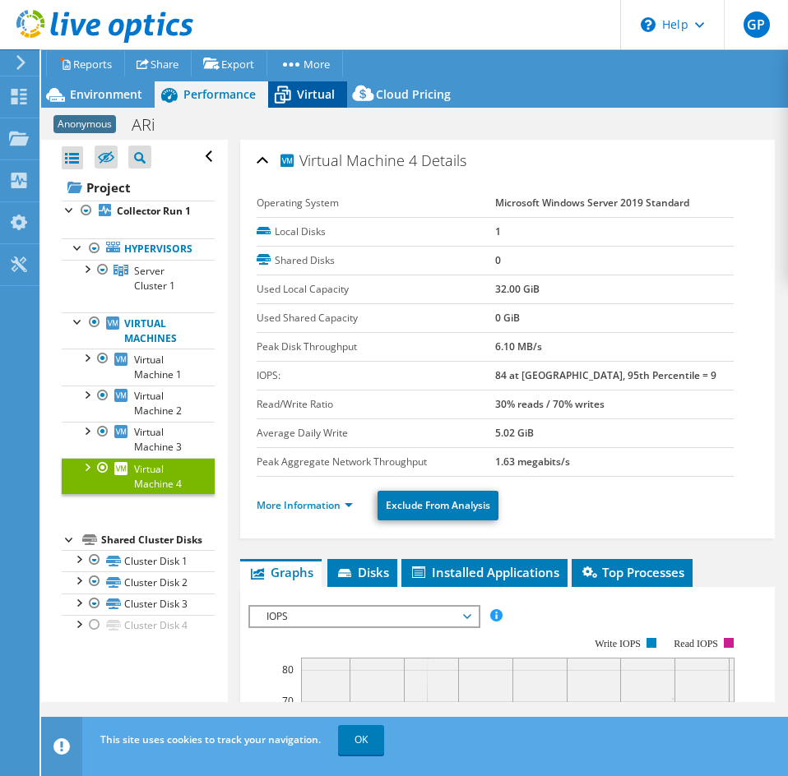
click at [291, 90] on icon at bounding box center [282, 95] width 29 height 29
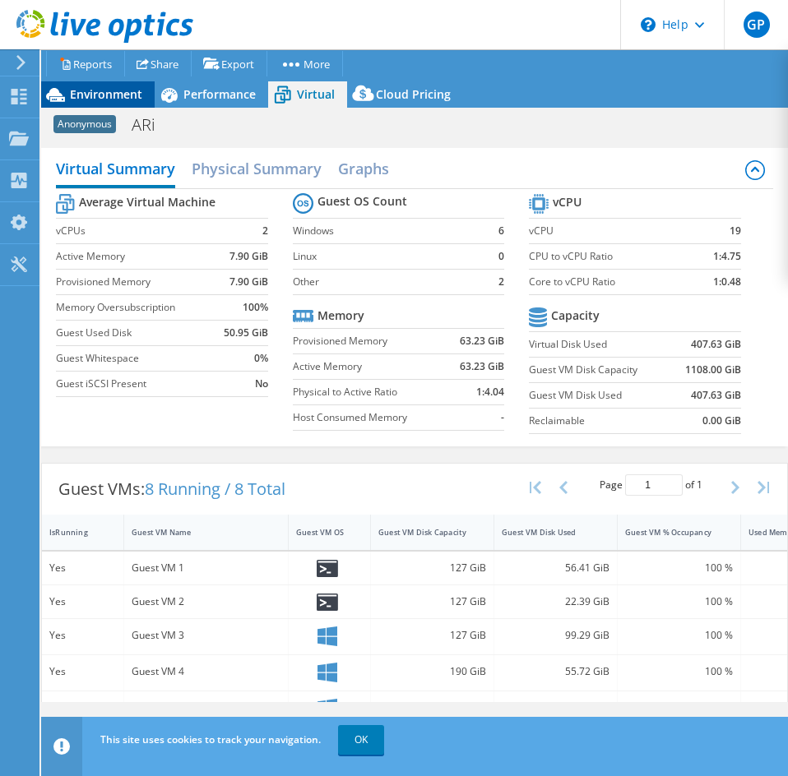
click at [137, 87] on span "Environment" at bounding box center [106, 94] width 72 height 16
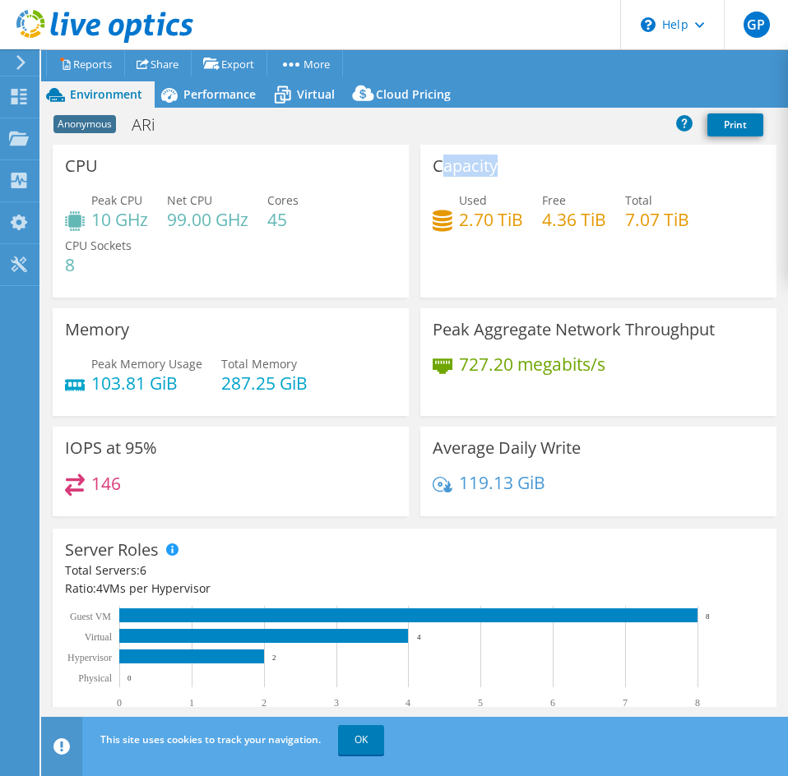
drag, startPoint x: 432, startPoint y: 170, endPoint x: 542, endPoint y: 188, distance: 111.6
click at [542, 188] on div "Capacity Used 2.70 TiB Free 4.36 TiB Total 7.07 TiB" at bounding box center [598, 221] width 356 height 153
click at [423, 169] on div "Capacity Used 2.70 TiB Free 4.36 TiB Total 7.07 TiB" at bounding box center [598, 221] width 356 height 153
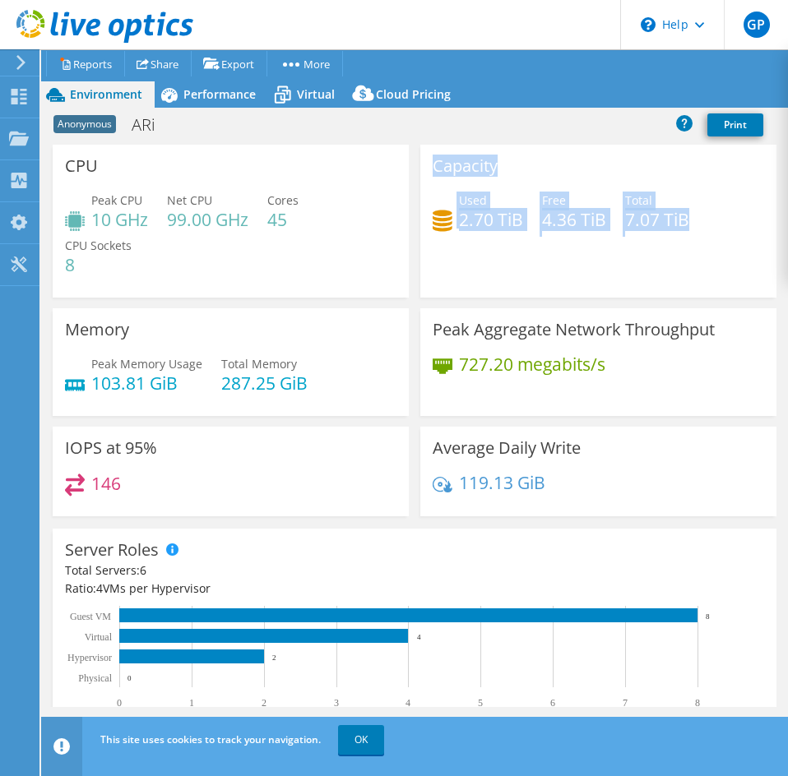
drag, startPoint x: 429, startPoint y: 166, endPoint x: 728, endPoint y: 229, distance: 305.9
click at [728, 229] on div "Capacity Used 2.70 TiB Free 4.36 TiB Total 7.07 TiB" at bounding box center [598, 221] width 356 height 153
click at [637, 225] on h4 "7.07 TiB" at bounding box center [657, 219] width 64 height 18
drag, startPoint x: 427, startPoint y: 164, endPoint x: 700, endPoint y: 204, distance: 275.8
click at [700, 204] on div "Capacity Used 2.70 TiB Free 4.36 TiB Total 7.07 TiB" at bounding box center [598, 221] width 356 height 153
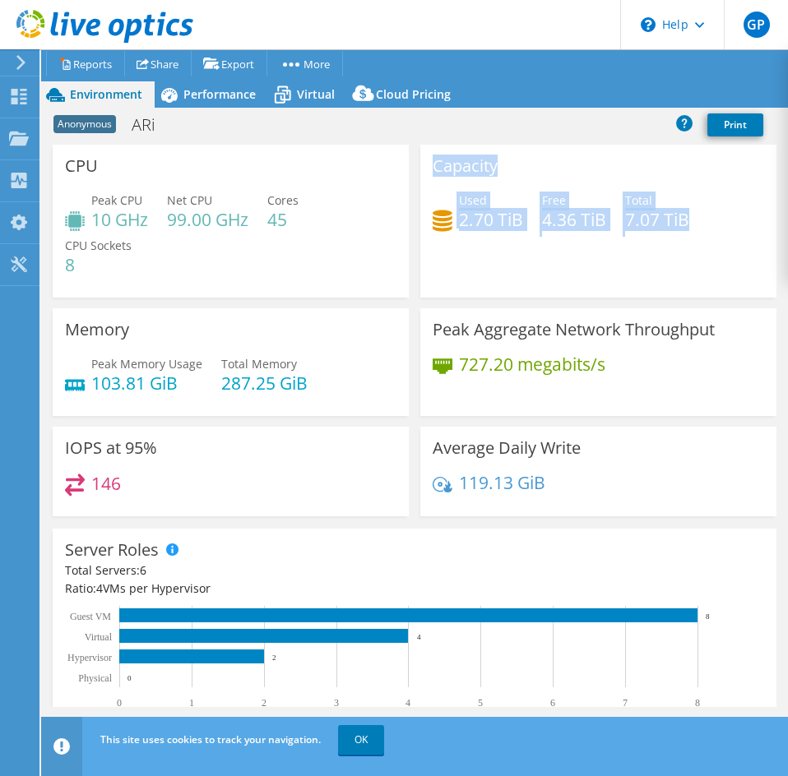
click at [446, 224] on div "Used 2.70 TiB" at bounding box center [477, 210] width 90 height 37
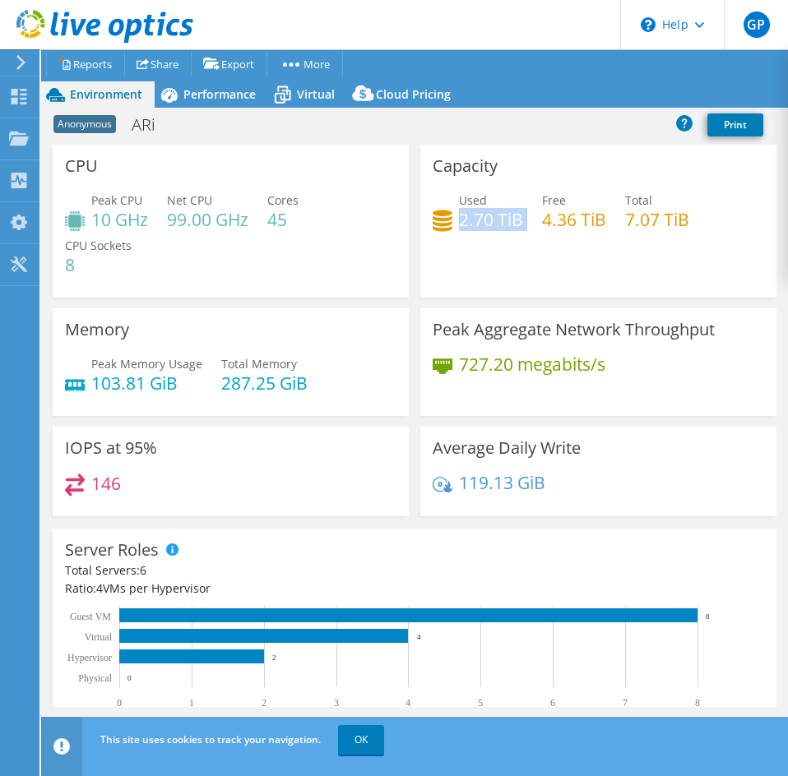
drag, startPoint x: 454, startPoint y: 220, endPoint x: 527, endPoint y: 220, distance: 73.2
click at [527, 220] on div "Used 2.70 TiB Free 4.36 TiB Total 7.07 TiB" at bounding box center [597, 218] width 331 height 53
click at [215, 85] on div "Performance" at bounding box center [211, 94] width 113 height 26
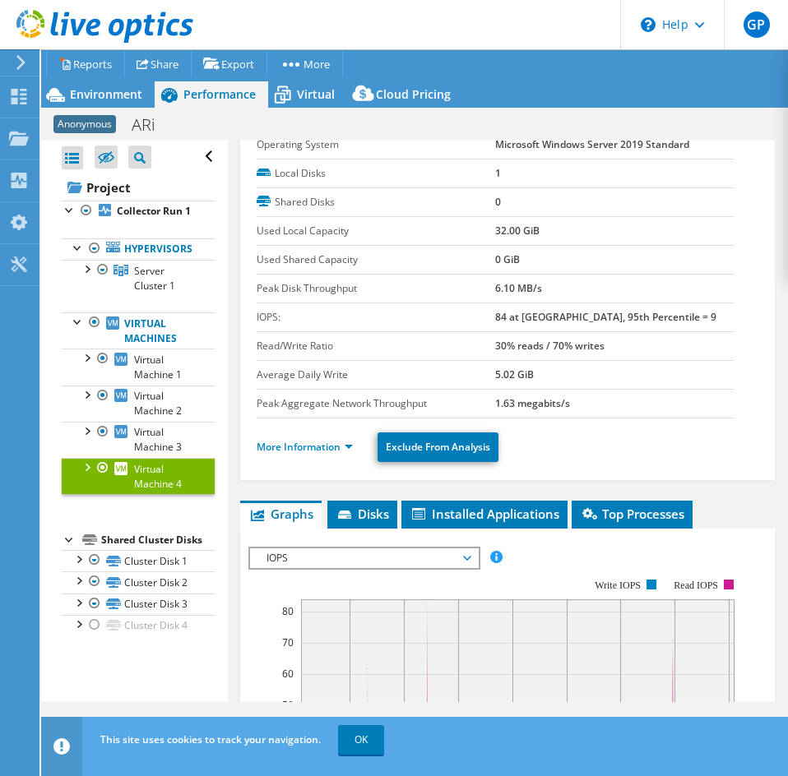
scroll to position [82, 0]
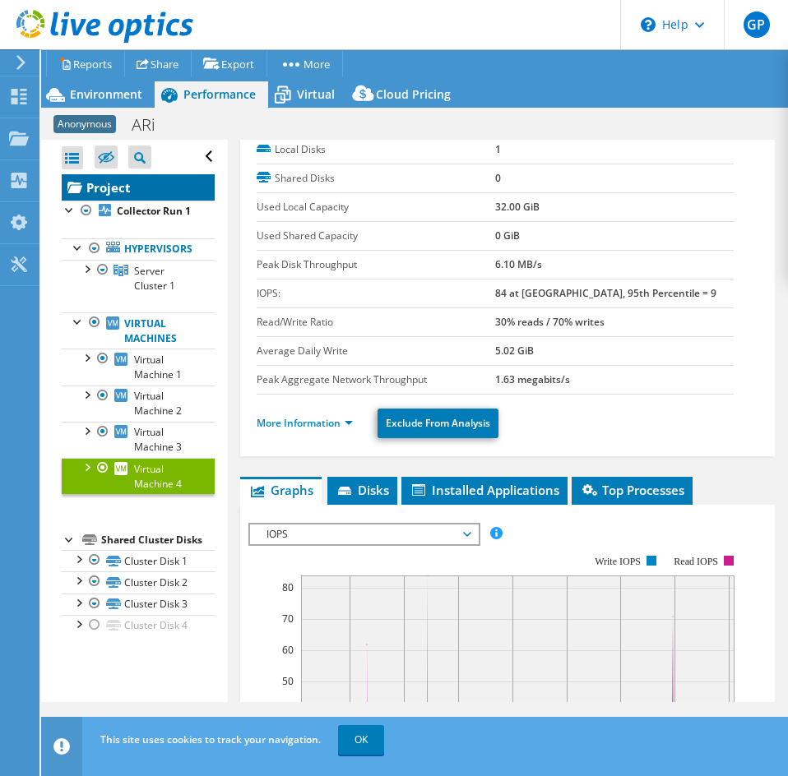
click at [156, 174] on link "Project" at bounding box center [138, 187] width 153 height 26
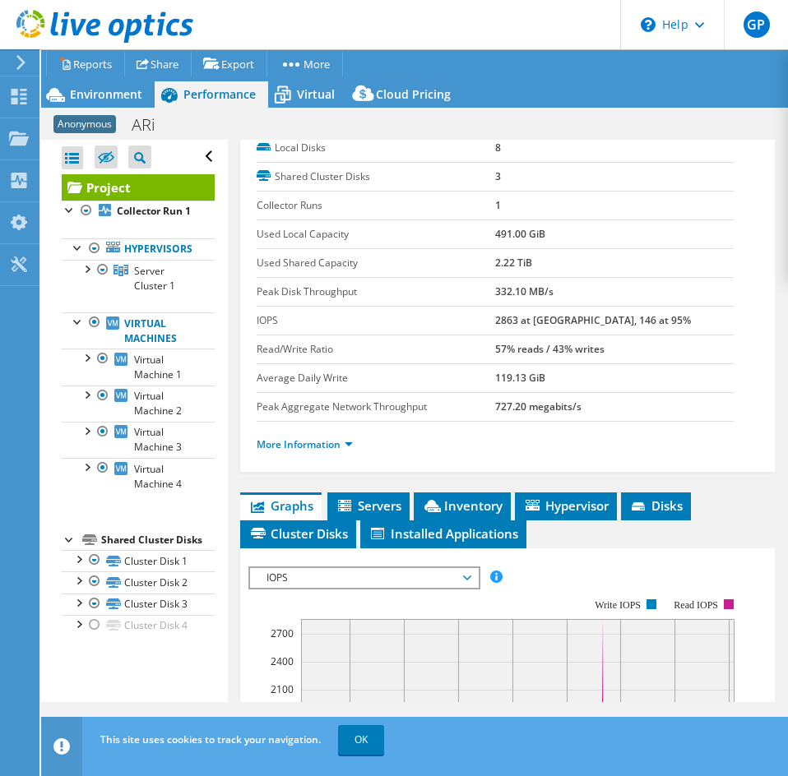
scroll to position [247, 0]
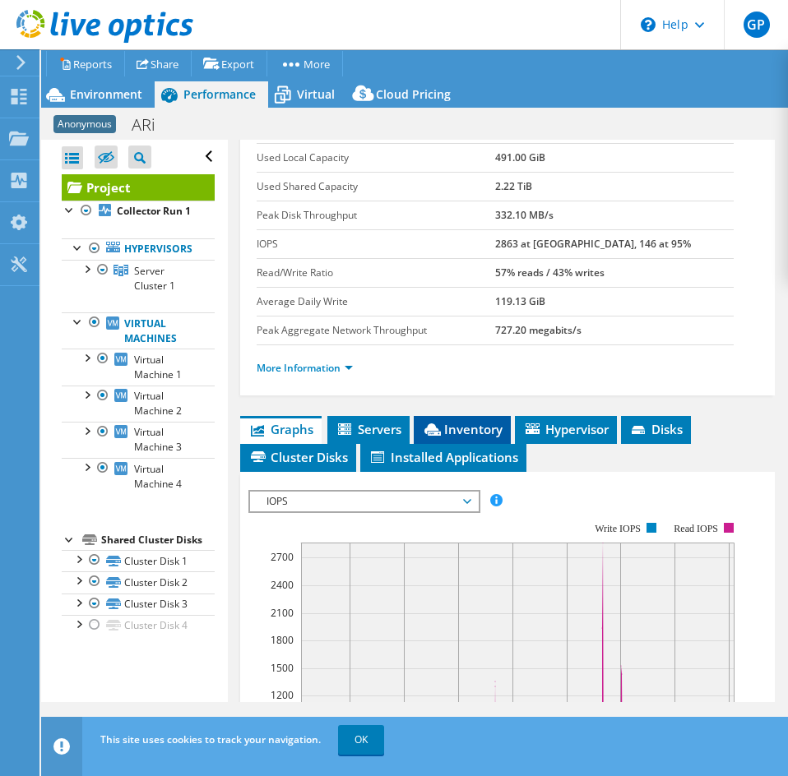
click at [455, 425] on span "Inventory" at bounding box center [462, 429] width 81 height 16
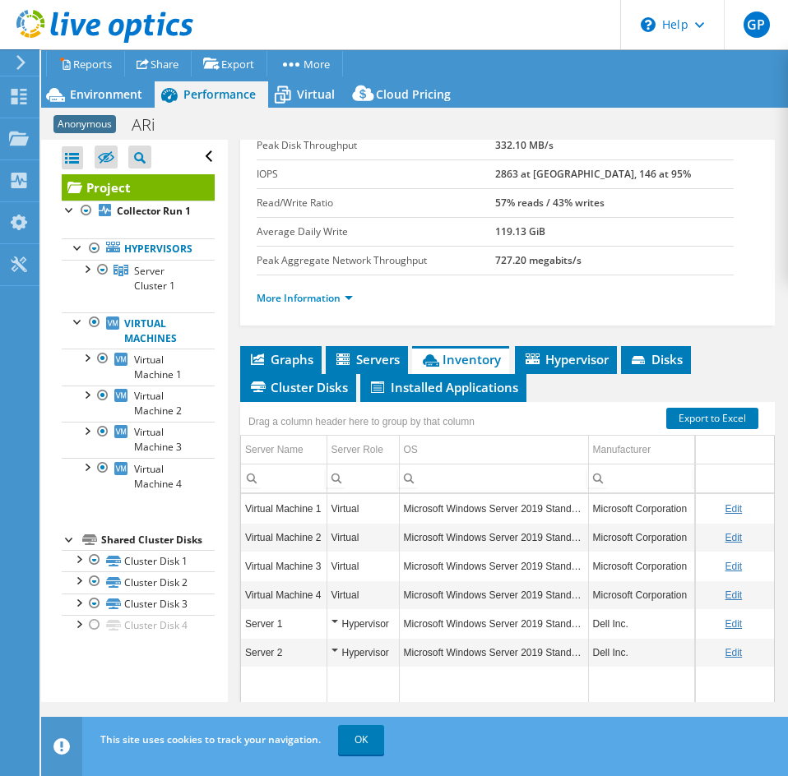
scroll to position [400, 0]
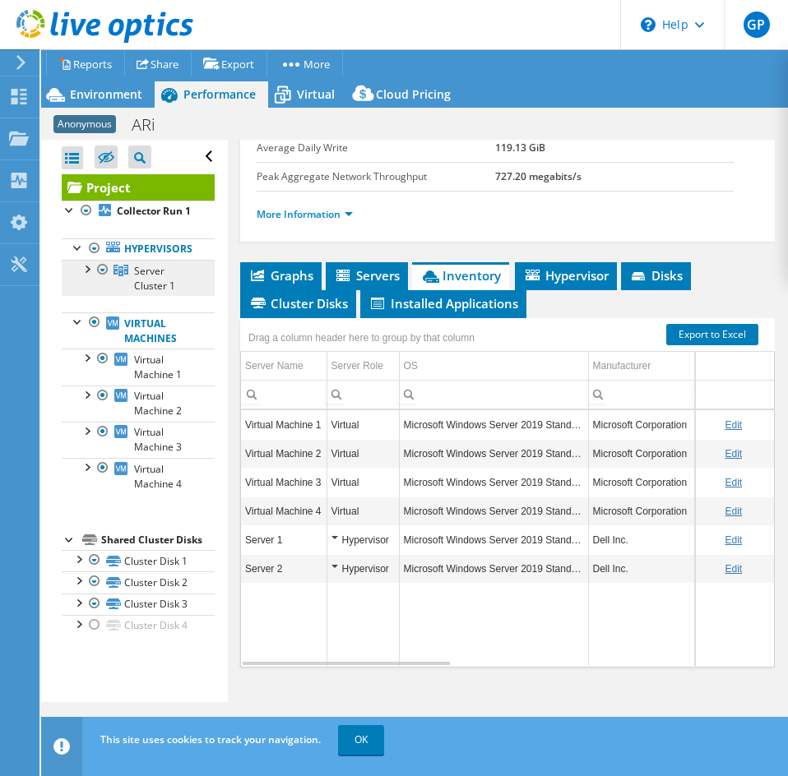
drag, startPoint x: 198, startPoint y: 270, endPoint x: 308, endPoint y: 272, distance: 110.2
click at [198, 270] on link "Server Cluster 1" at bounding box center [138, 278] width 153 height 36
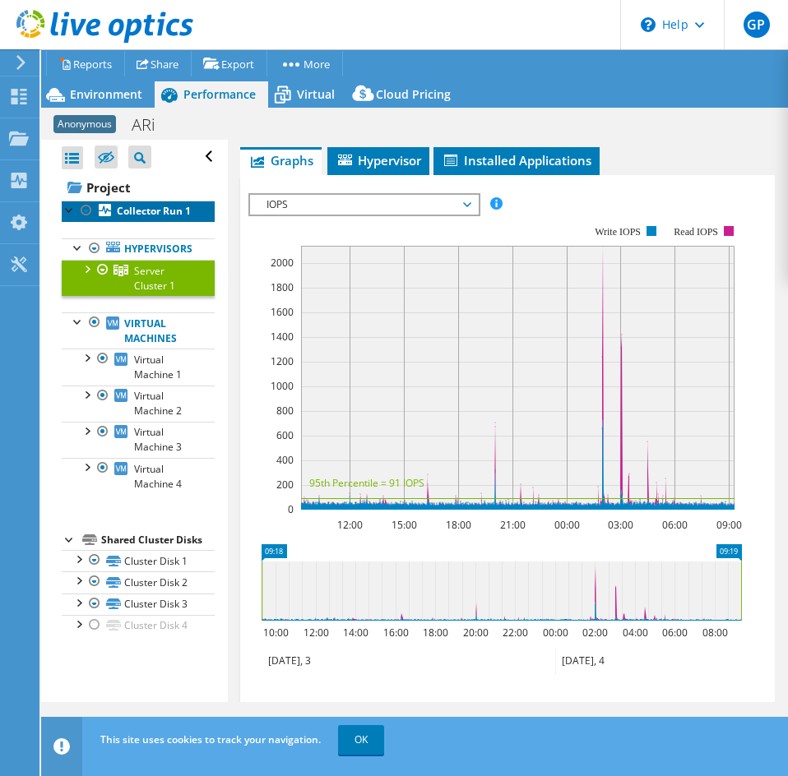
click at [152, 204] on b "Collector Run 1" at bounding box center [154, 211] width 74 height 14
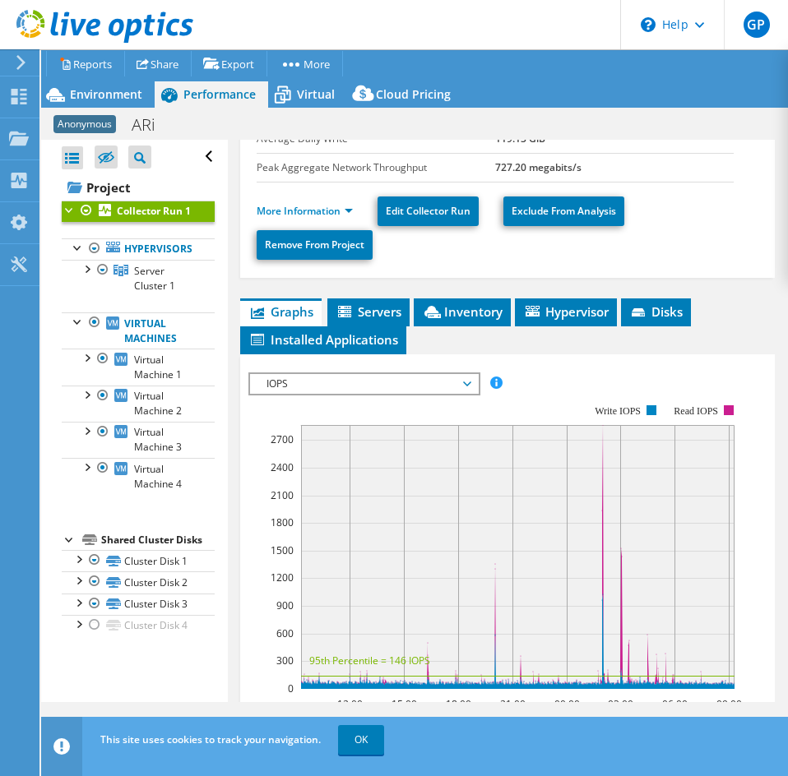
click at [381, 374] on span "IOPS" at bounding box center [363, 384] width 211 height 20
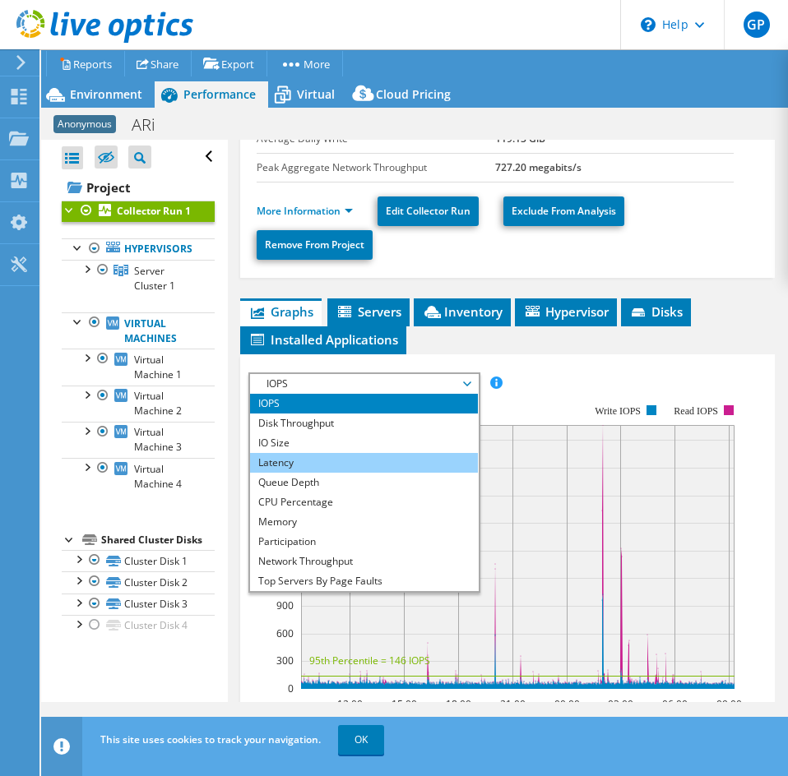
click at [358, 453] on li "Latency" at bounding box center [364, 463] width 228 height 20
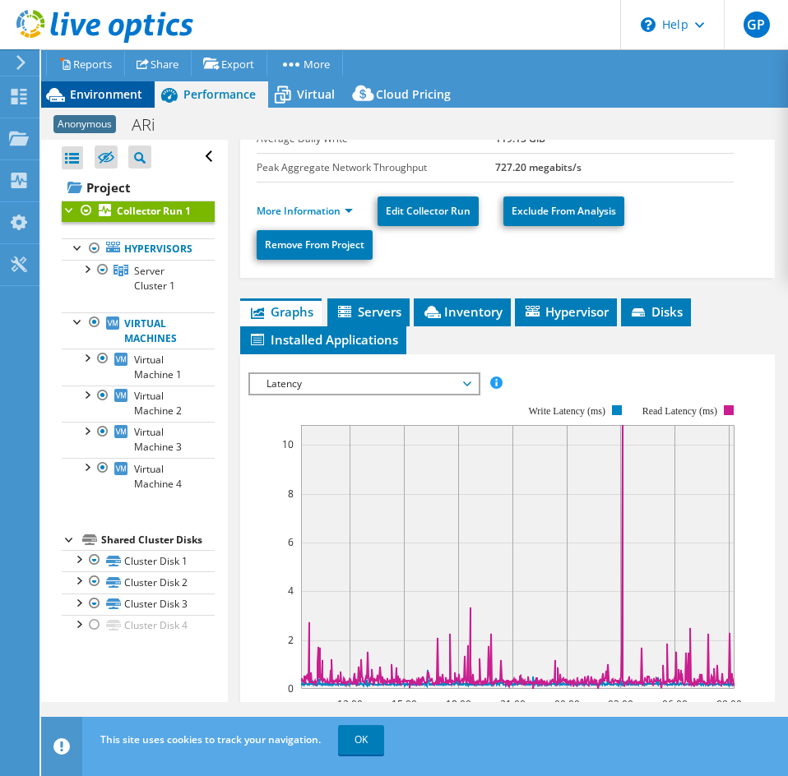
click at [112, 95] on span "Environment" at bounding box center [106, 94] width 72 height 16
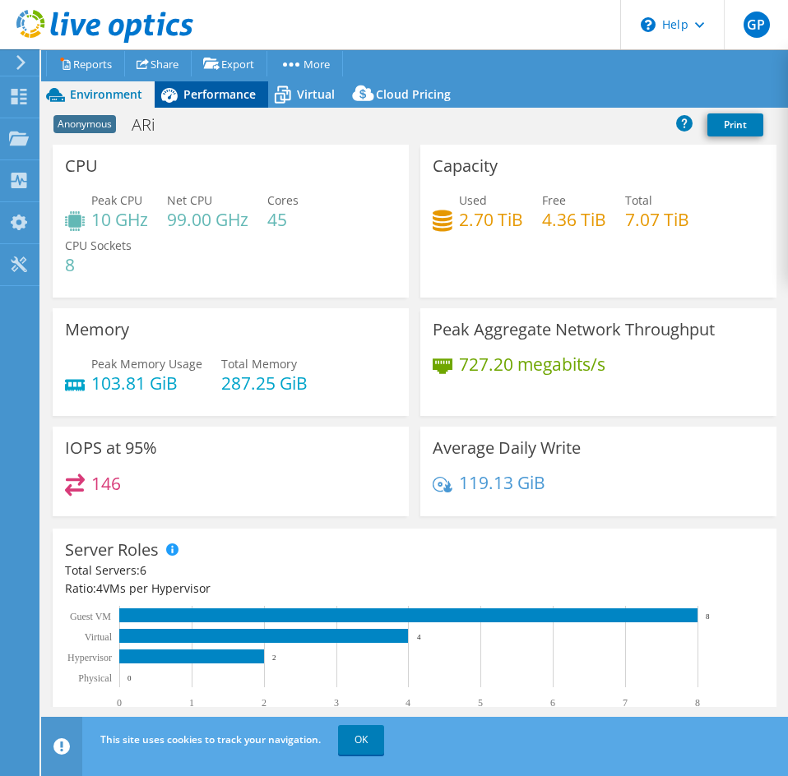
click at [190, 88] on span "Performance" at bounding box center [219, 94] width 72 height 16
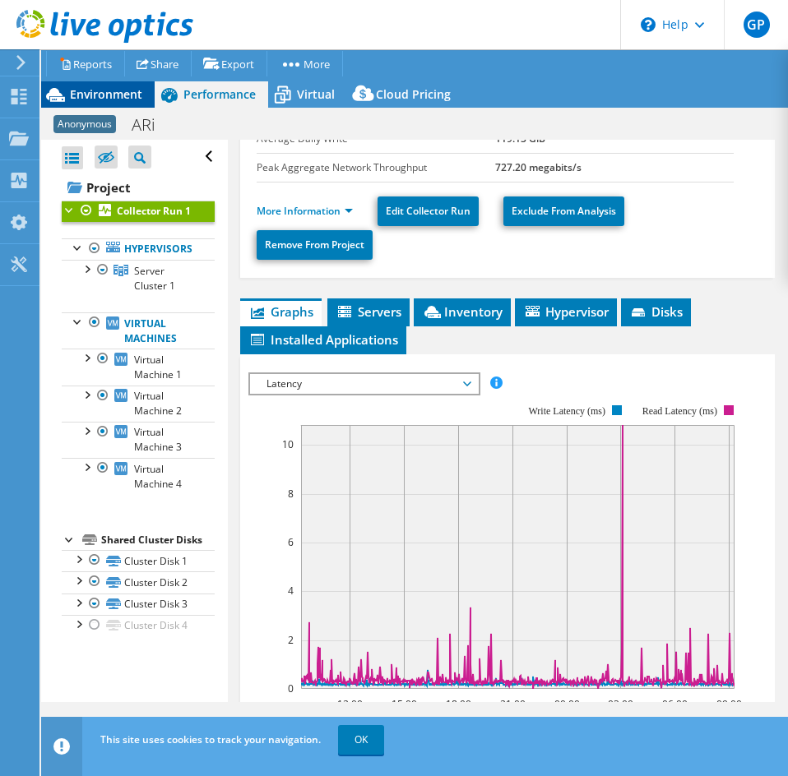
click at [74, 90] on span "Environment" at bounding box center [106, 94] width 72 height 16
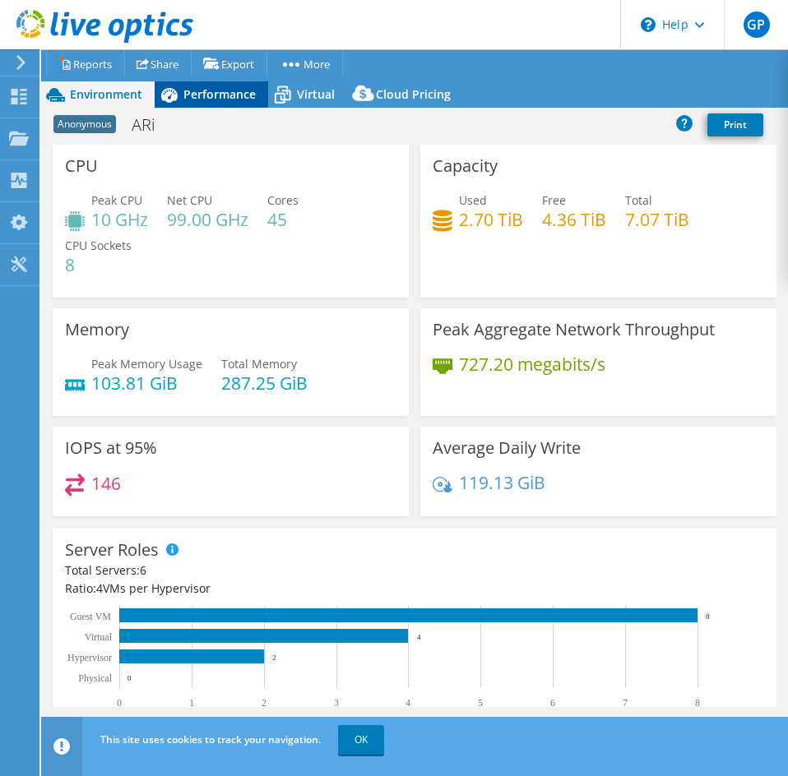
click at [235, 95] on span "Performance" at bounding box center [219, 94] width 72 height 16
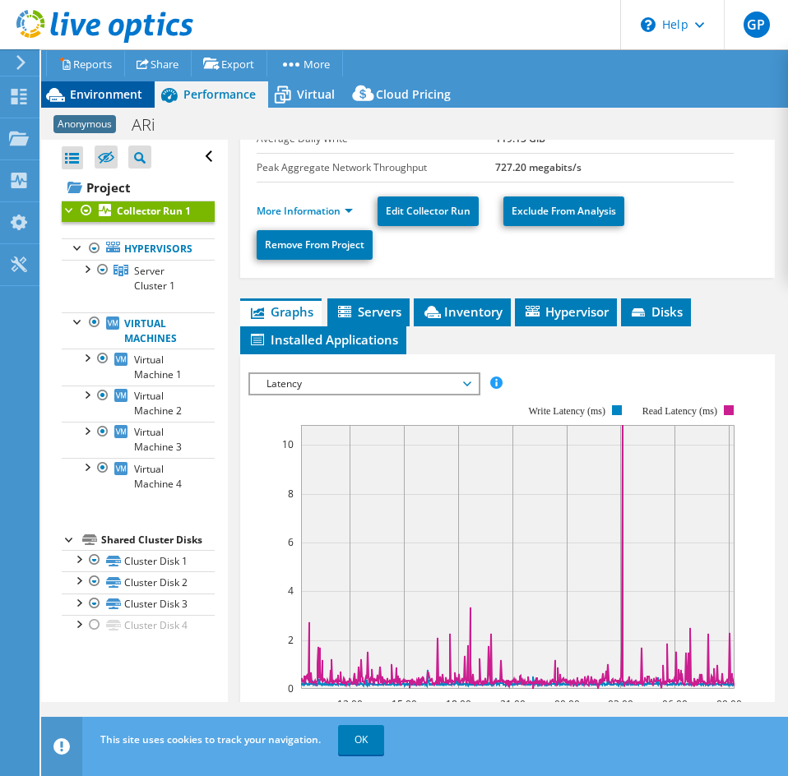
click at [102, 89] on span "Environment" at bounding box center [106, 94] width 72 height 16
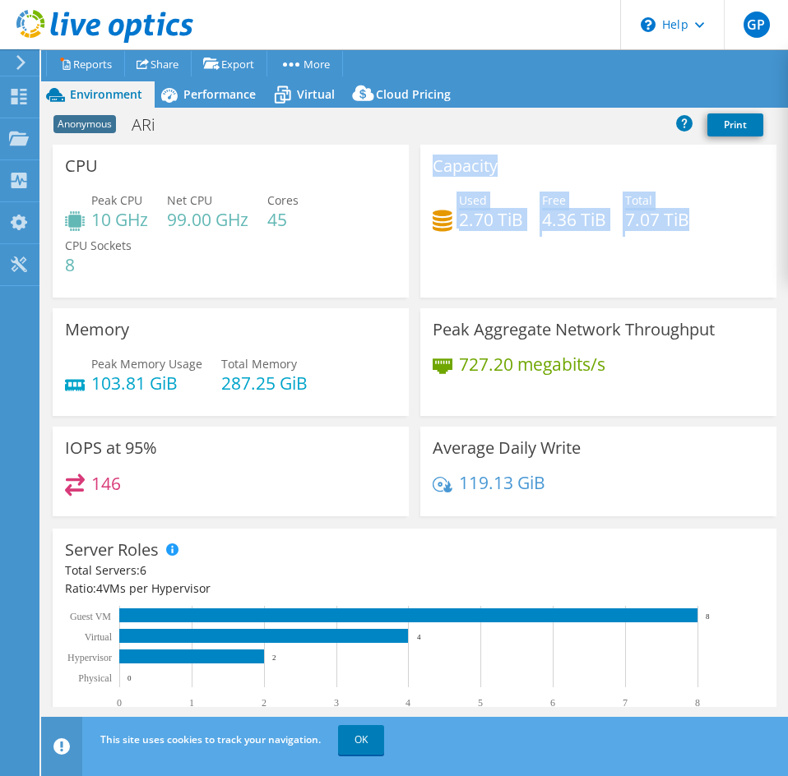
drag, startPoint x: 685, startPoint y: 219, endPoint x: 421, endPoint y: 161, distance: 270.1
click at [421, 161] on div "Capacity Used 2.70 TiB Free 4.36 TiB Total 7.07 TiB" at bounding box center [598, 221] width 356 height 153
click at [465, 157] on h3 "Capacity" at bounding box center [464, 166] width 65 height 18
drag, startPoint x: 430, startPoint y: 170, endPoint x: 719, endPoint y: 209, distance: 291.9
click at [719, 209] on div "Capacity Used 2.70 TiB Free 4.36 TiB Total 7.07 TiB" at bounding box center [598, 221] width 356 height 153
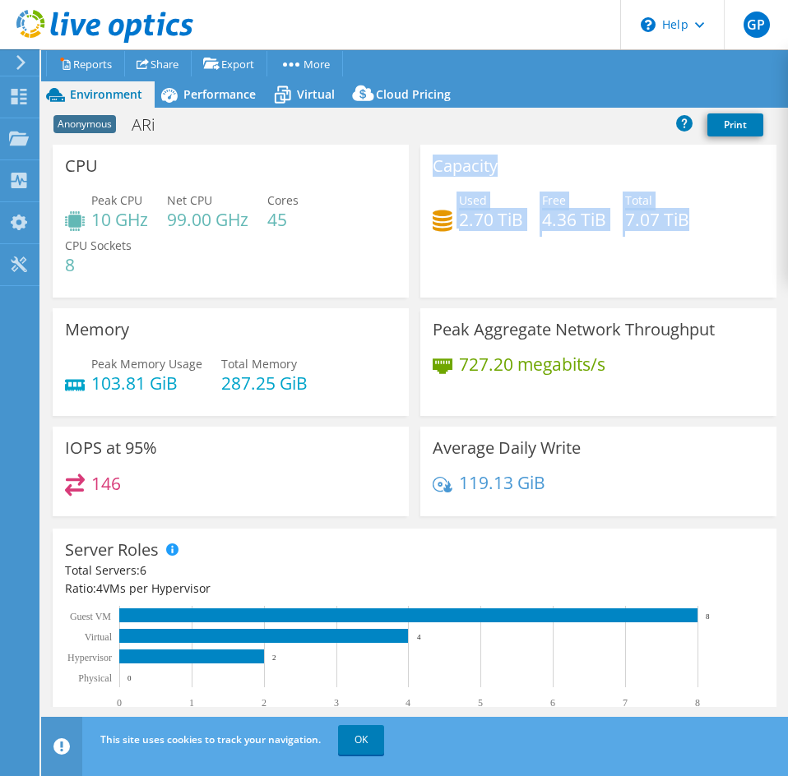
click at [676, 218] on h4 "7.07 TiB" at bounding box center [657, 219] width 64 height 18
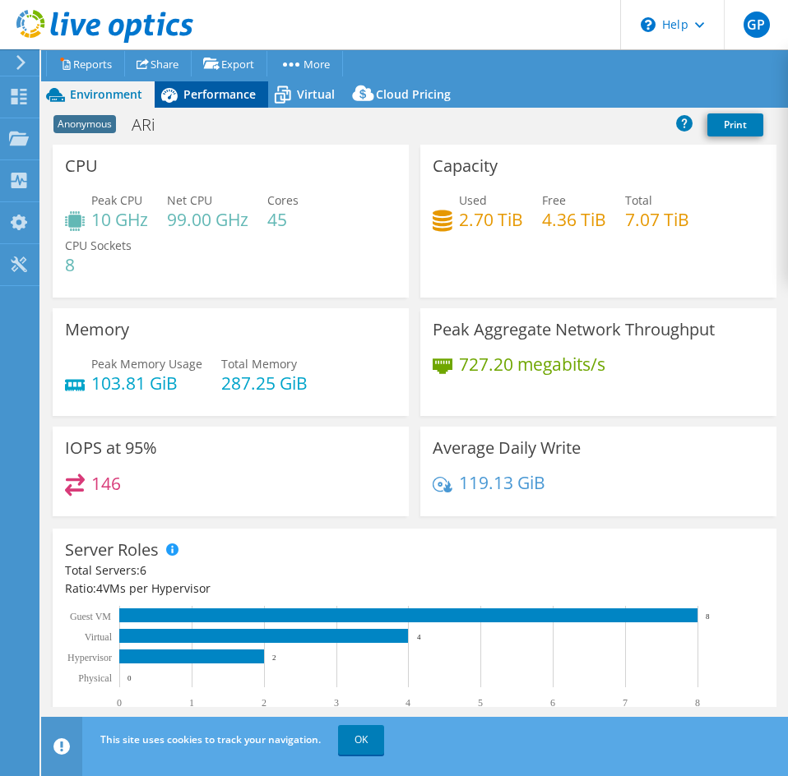
click at [238, 102] on div "Performance" at bounding box center [211, 94] width 113 height 26
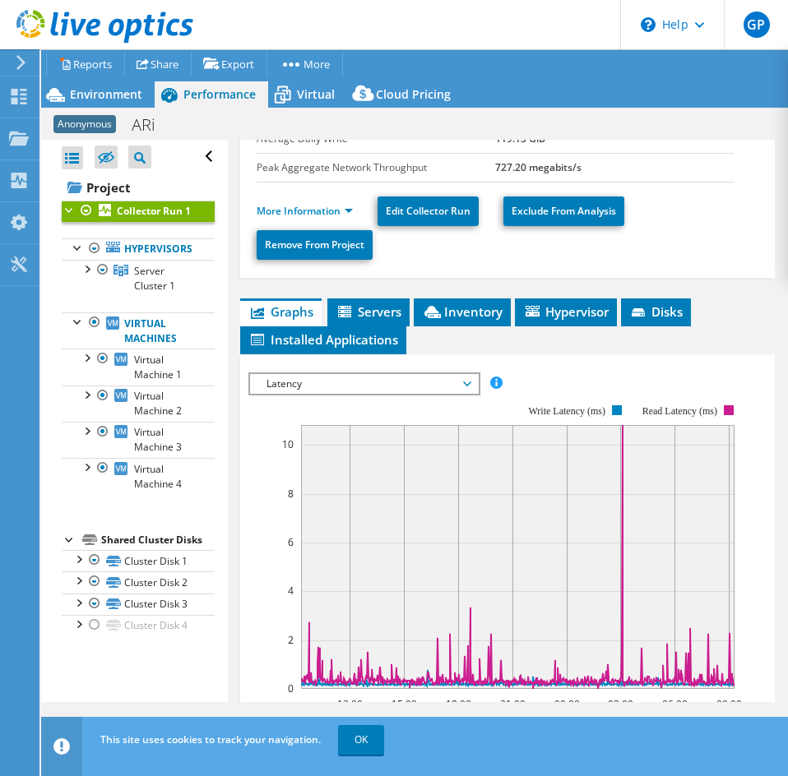
drag, startPoint x: 122, startPoint y: 95, endPoint x: 212, endPoint y: 104, distance: 90.1
click at [122, 95] on span "Environment" at bounding box center [106, 94] width 72 height 16
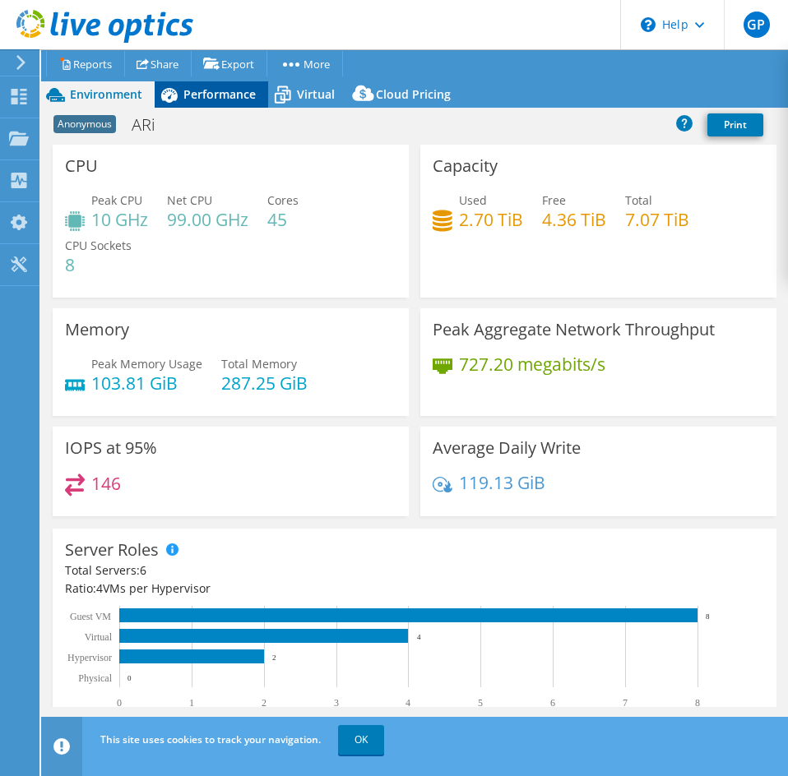
click at [205, 85] on div "Performance" at bounding box center [211, 94] width 113 height 26
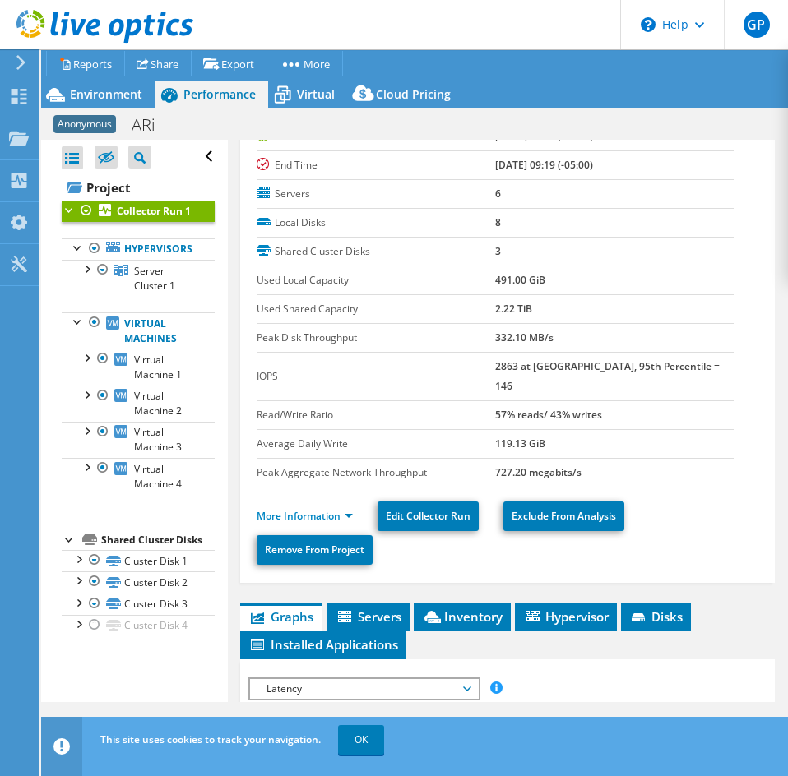
scroll to position [0, 0]
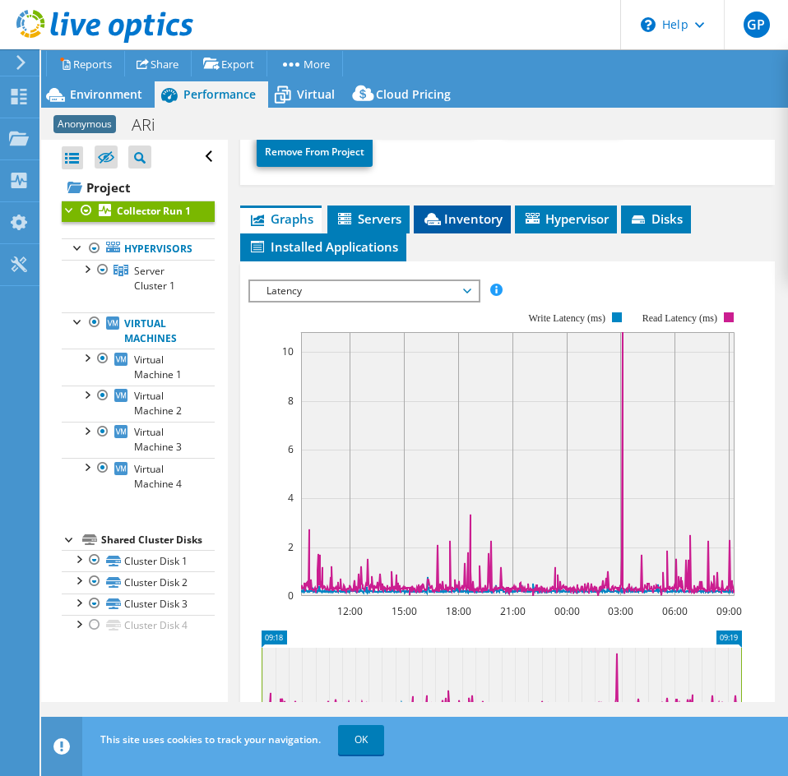
click at [491, 210] on span "Inventory" at bounding box center [462, 218] width 81 height 16
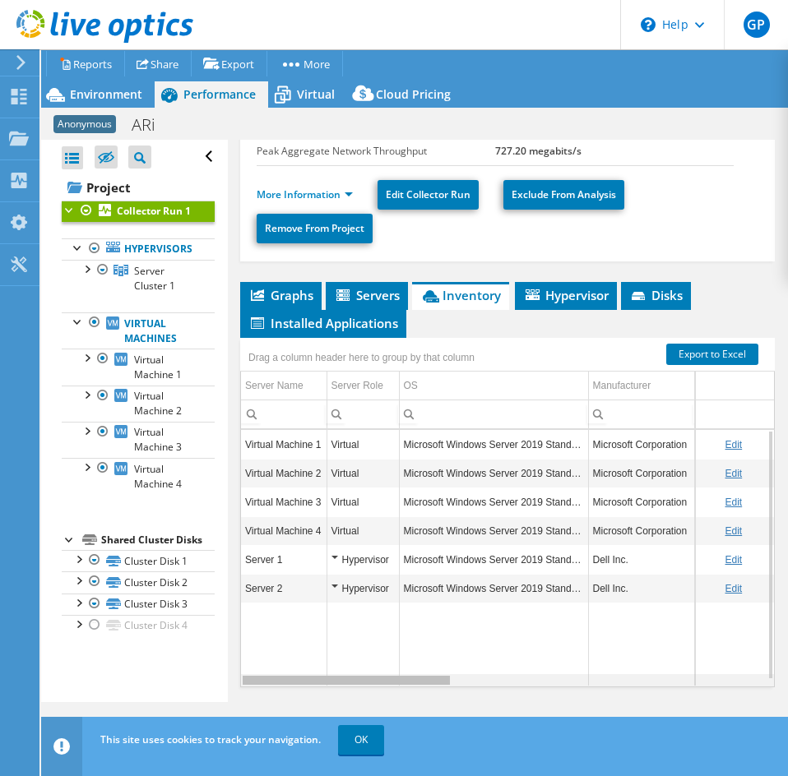
drag, startPoint x: 394, startPoint y: 660, endPoint x: 385, endPoint y: 645, distance: 18.0
click at [385, 645] on body "GP End User [PERSON_NAME] [EMAIL_ADDRESS][DOMAIN_NAME] Eastern Computer Exchang…" at bounding box center [394, 388] width 788 height 776
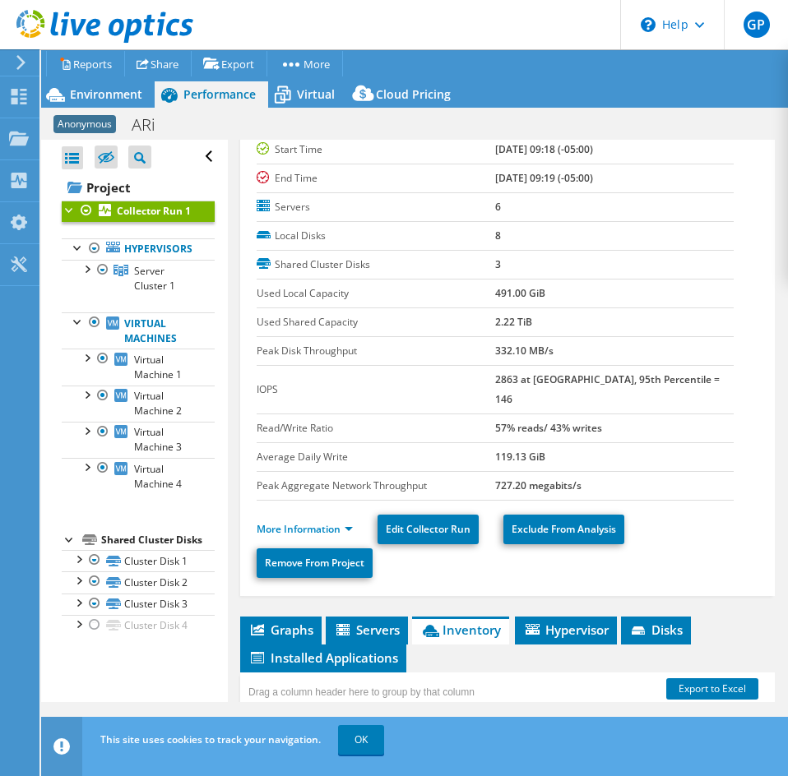
scroll to position [164, 0]
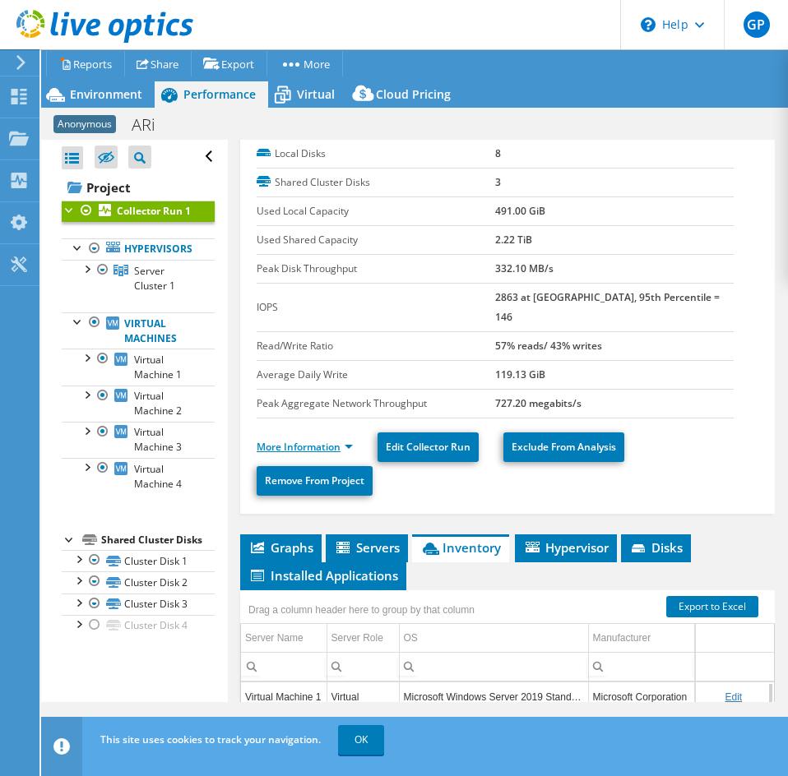
click at [321, 440] on link "More Information" at bounding box center [304, 447] width 96 height 14
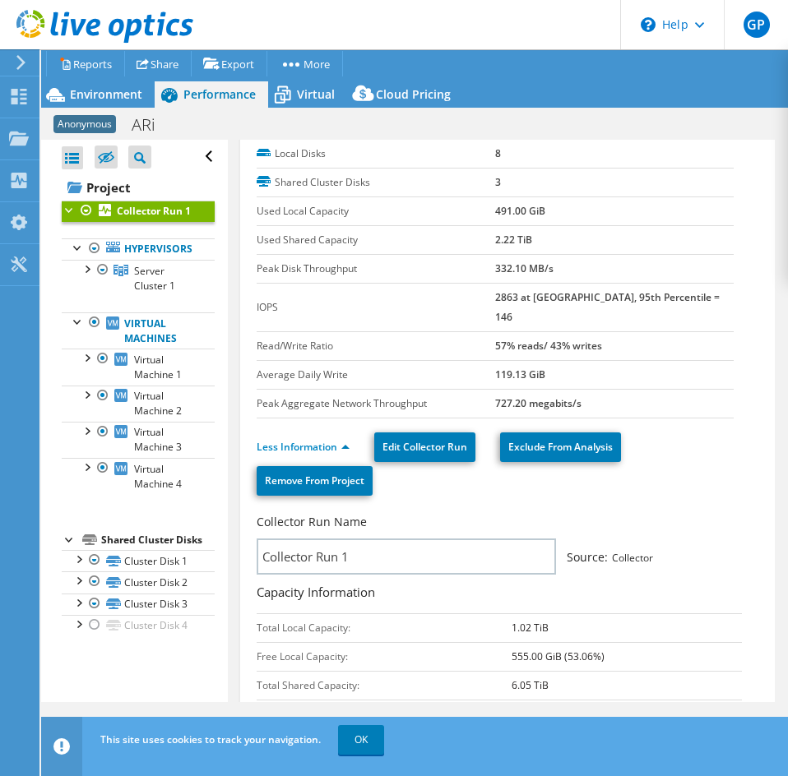
scroll to position [0, 0]
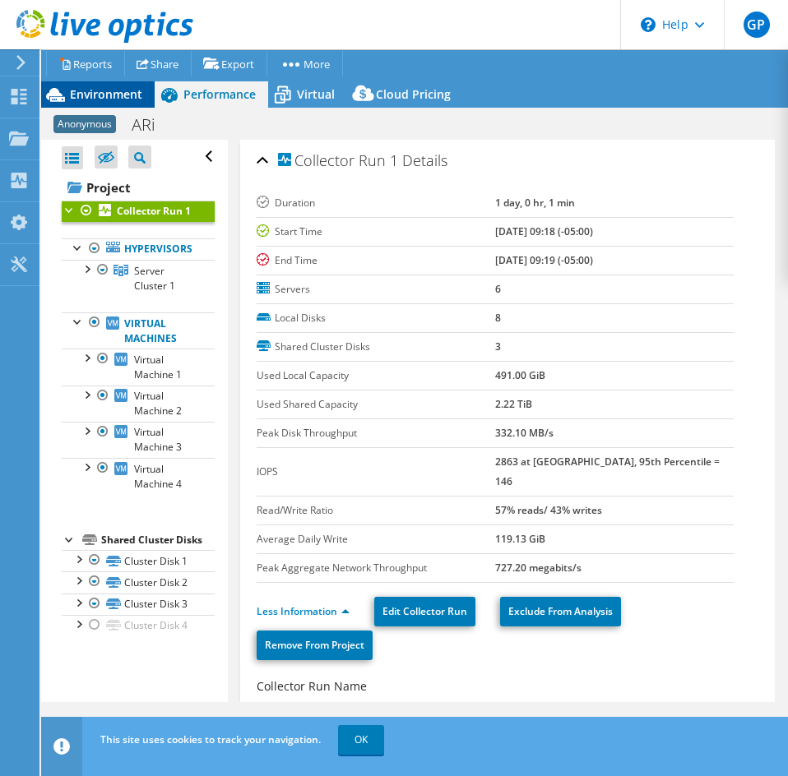
click at [122, 94] on span "Environment" at bounding box center [106, 94] width 72 height 16
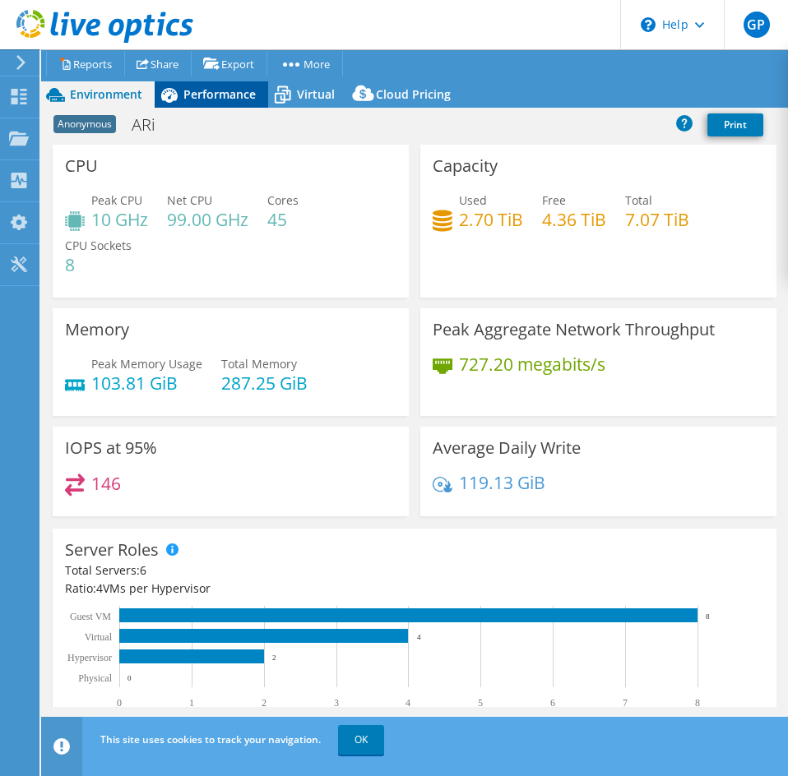
click at [254, 95] on span "Performance" at bounding box center [219, 94] width 72 height 16
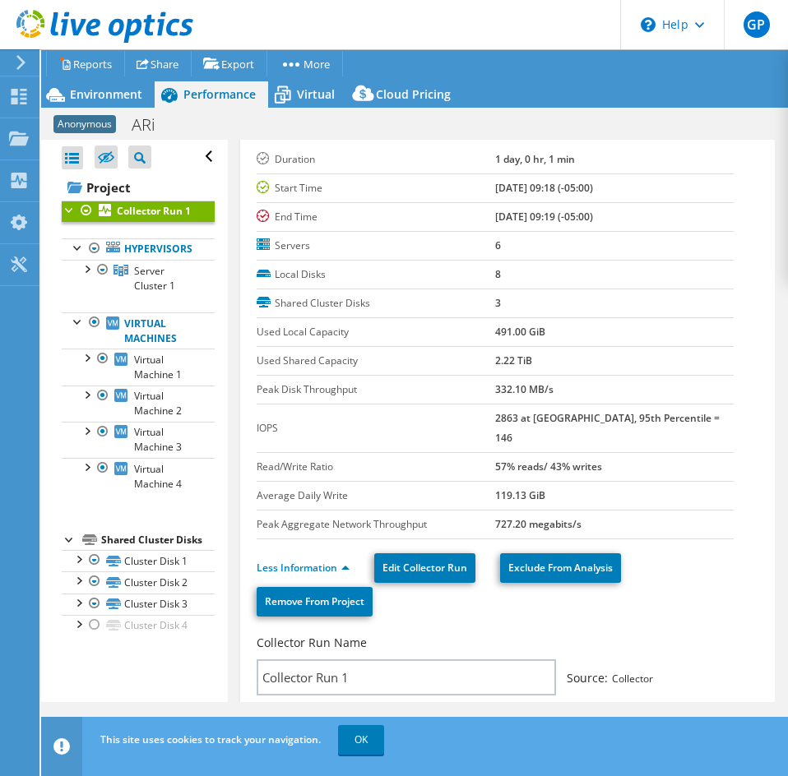
scroll to position [82, 0]
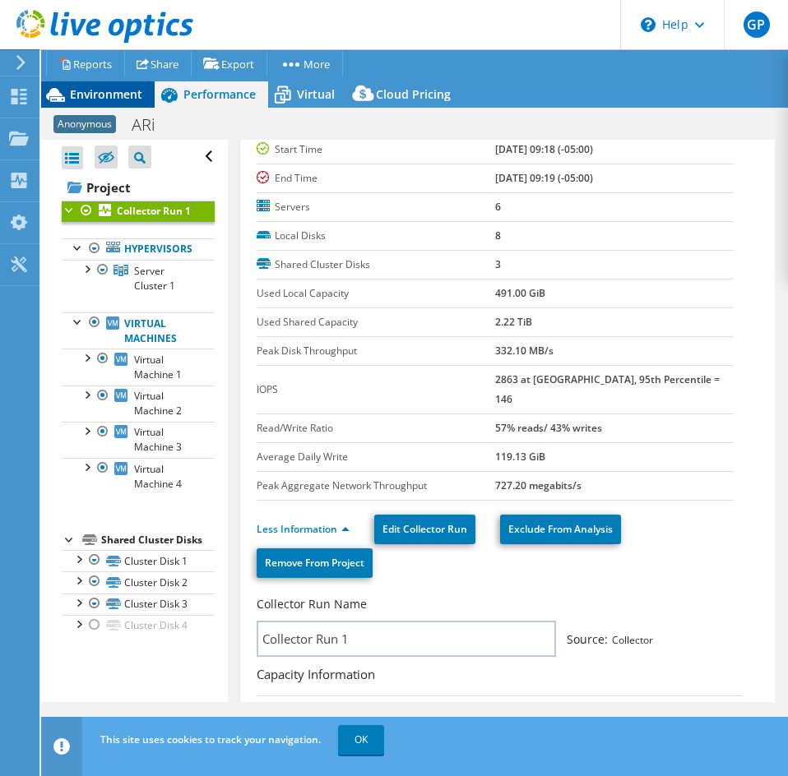
click at [125, 95] on span "Environment" at bounding box center [106, 94] width 72 height 16
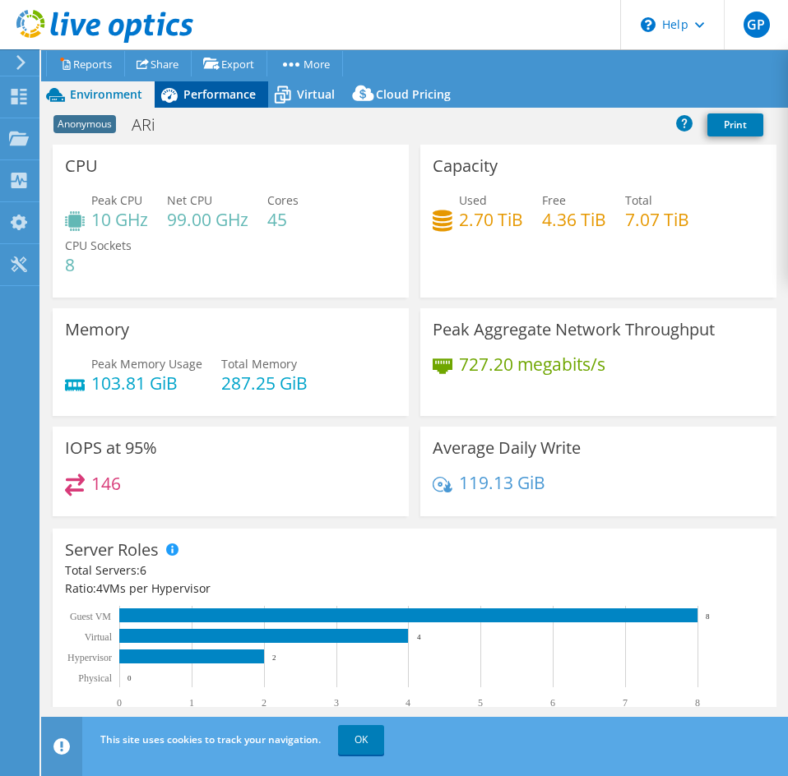
click at [227, 103] on div "Performance" at bounding box center [211, 94] width 113 height 26
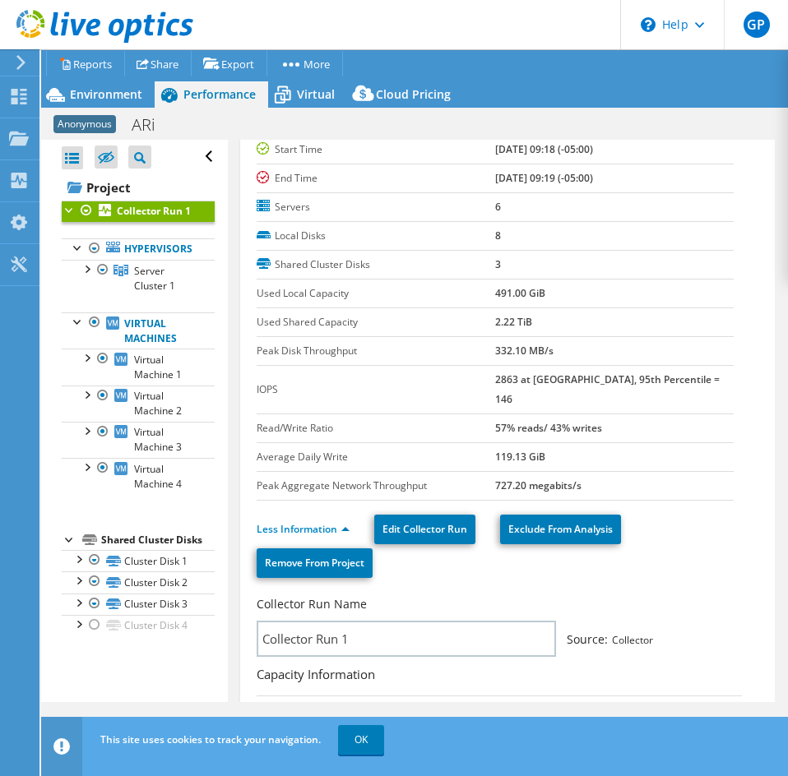
scroll to position [0, 0]
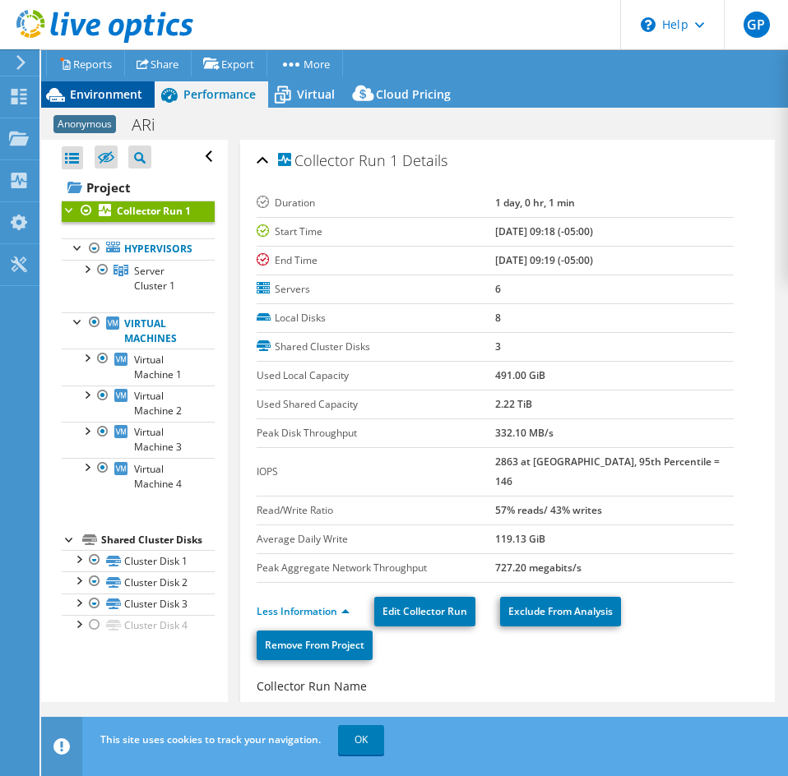
click at [135, 86] on span "Environment" at bounding box center [106, 94] width 72 height 16
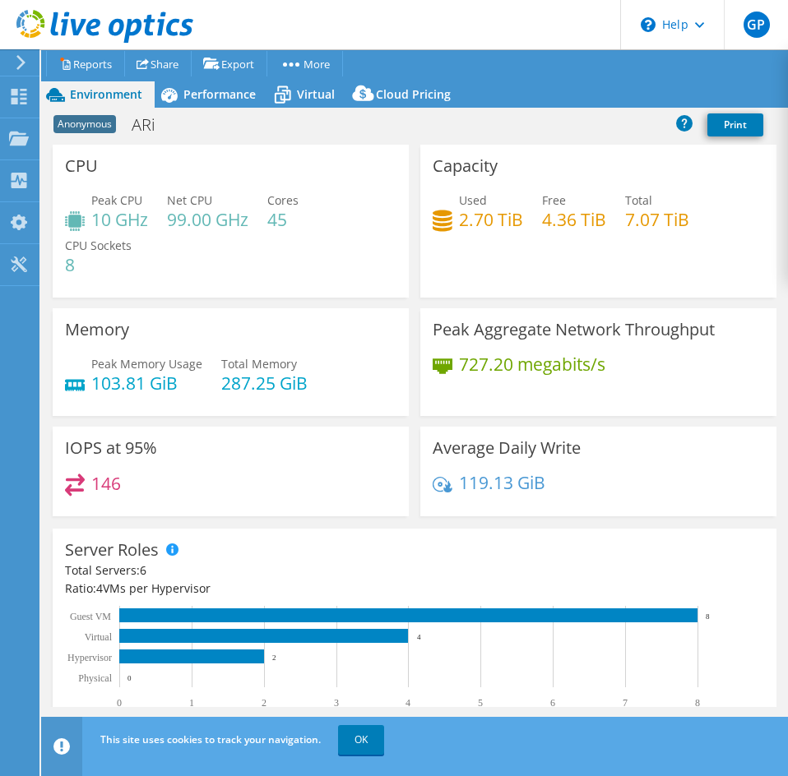
click at [227, 77] on div "Project Actions Project Actions Reports Share Export vSAN ReadyNode Sizer" at bounding box center [414, 79] width 746 height 58
click at [224, 90] on span "Performance" at bounding box center [219, 94] width 72 height 16
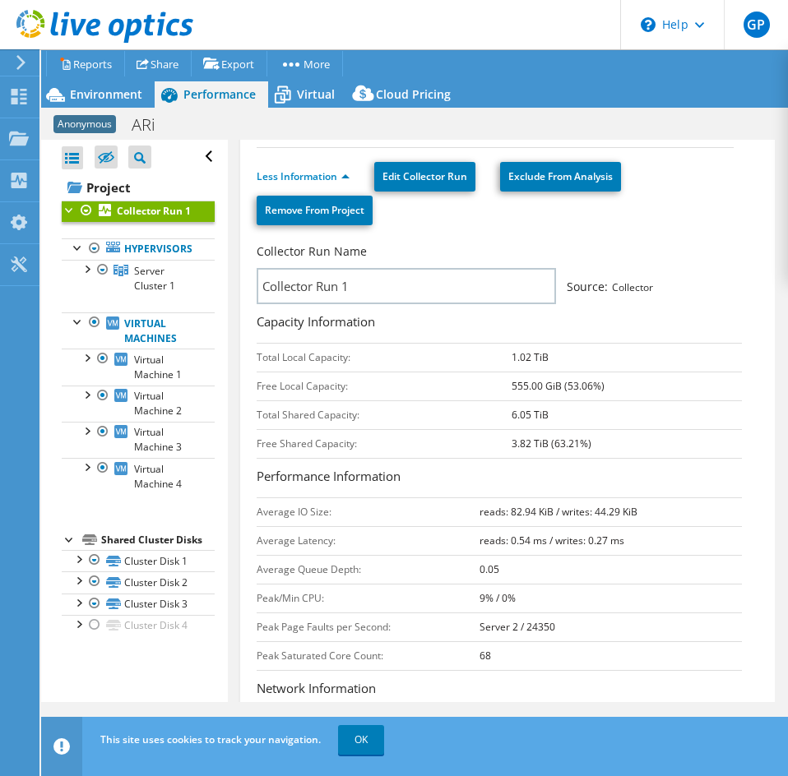
scroll to position [493, 0]
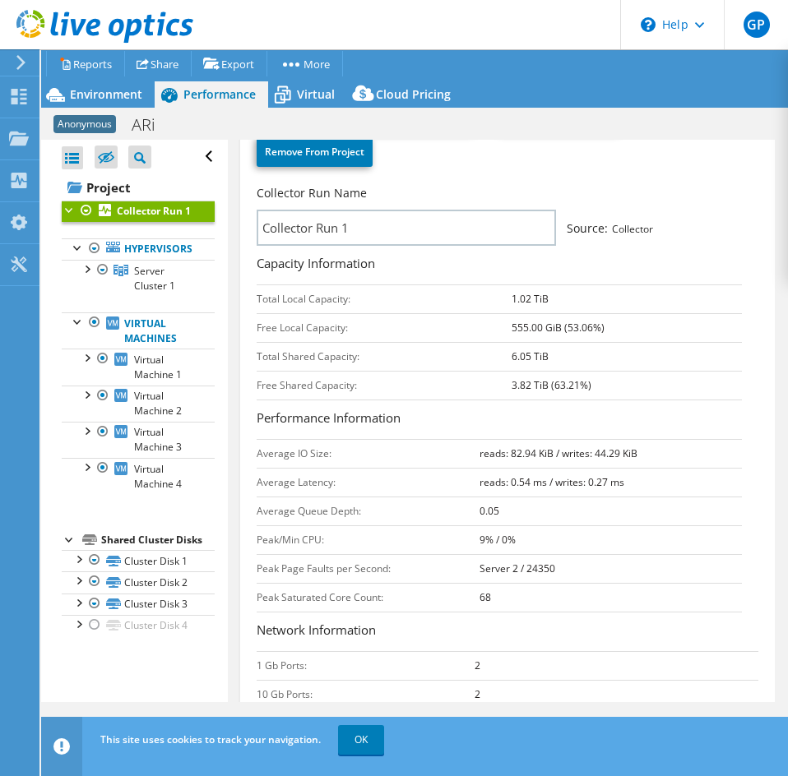
click at [132, 204] on b "Collector Run 1" at bounding box center [154, 211] width 74 height 14
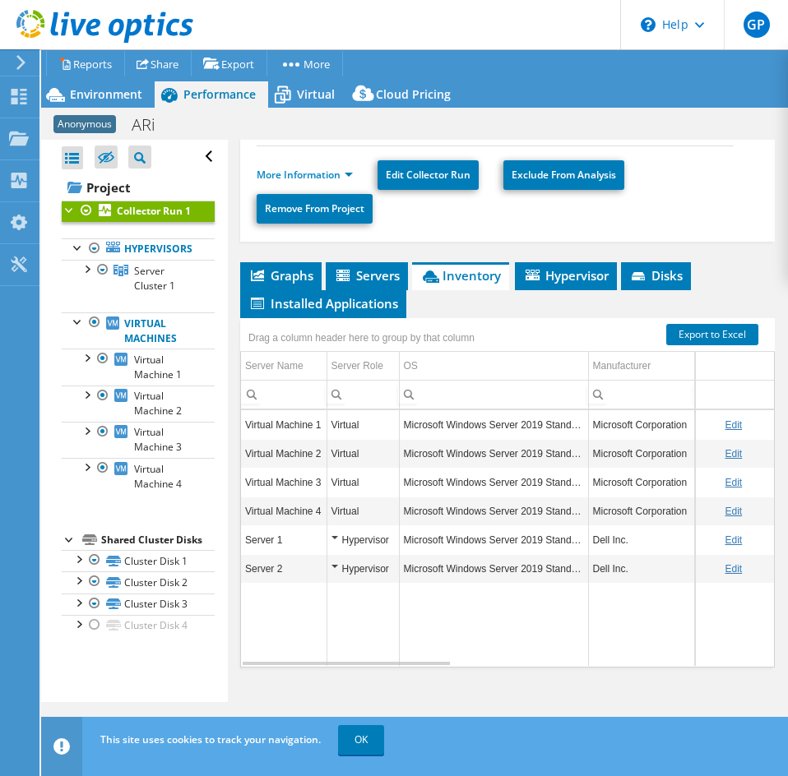
scroll to position [90, 0]
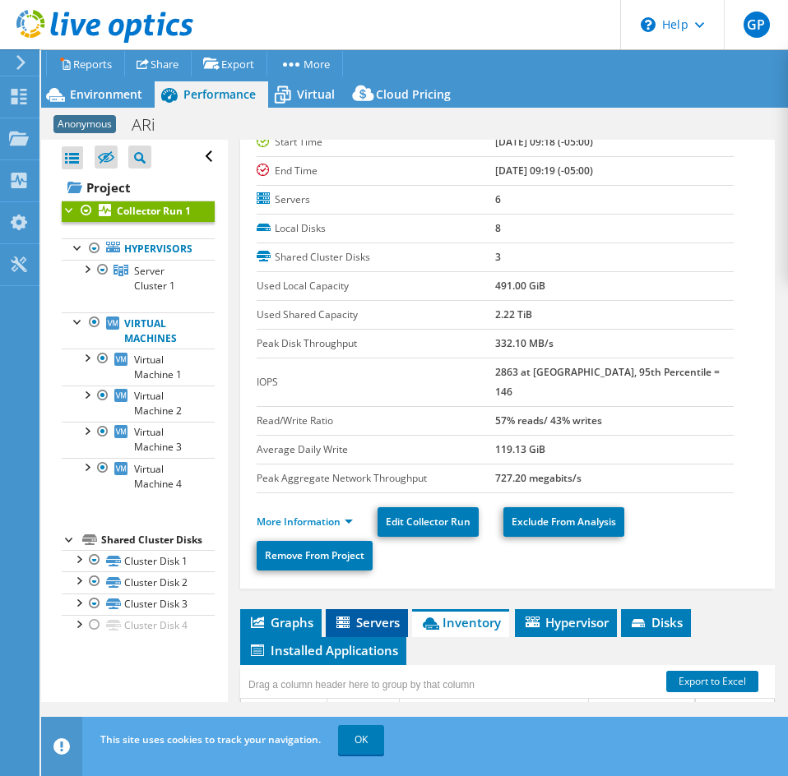
click at [336, 617] on icon at bounding box center [344, 624] width 16 height 14
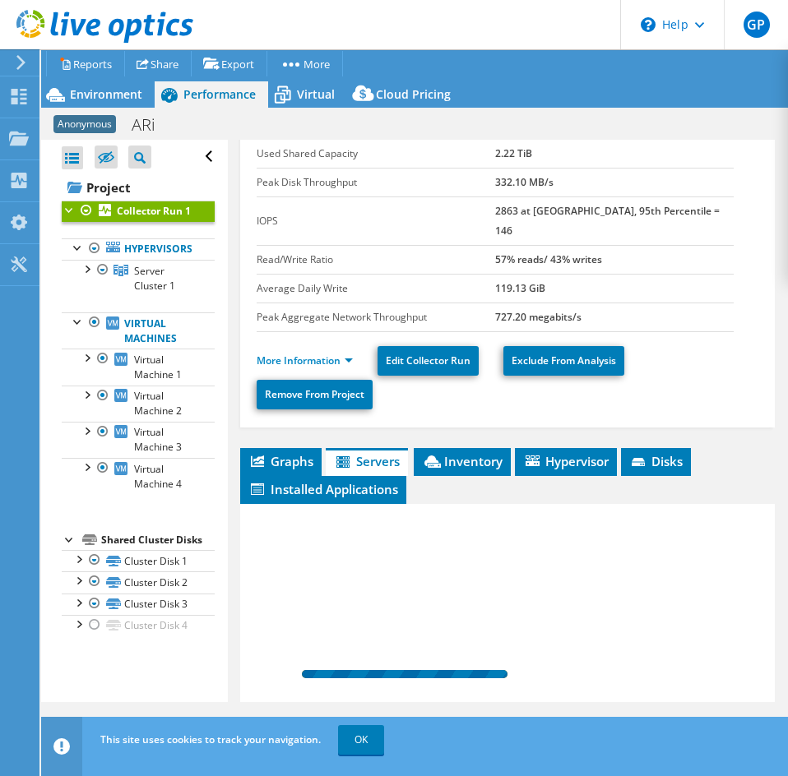
scroll to position [417, 0]
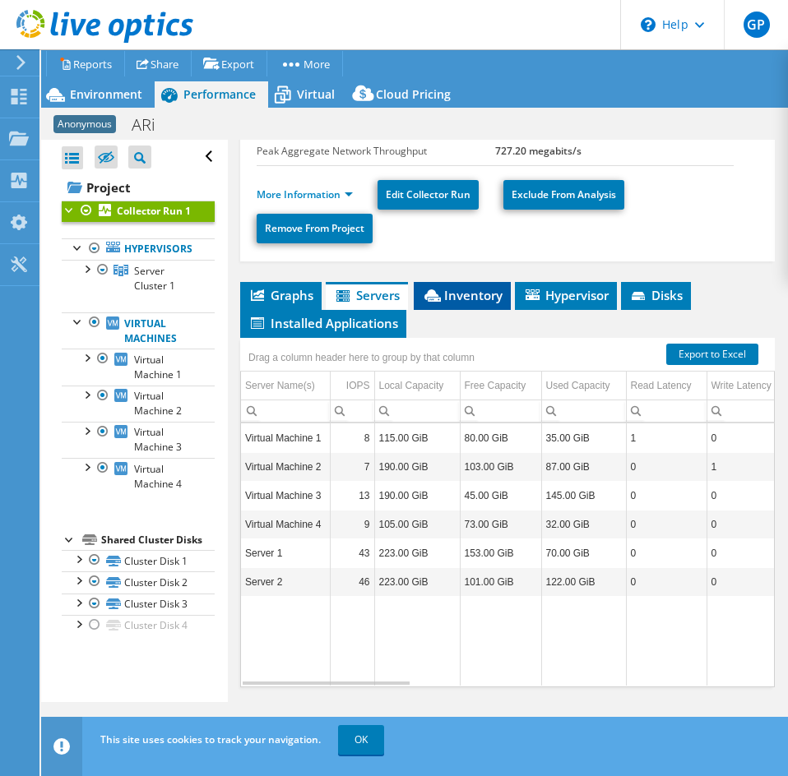
click at [480, 287] on span "Inventory" at bounding box center [462, 295] width 81 height 16
